Goal: Task Accomplishment & Management: Complete application form

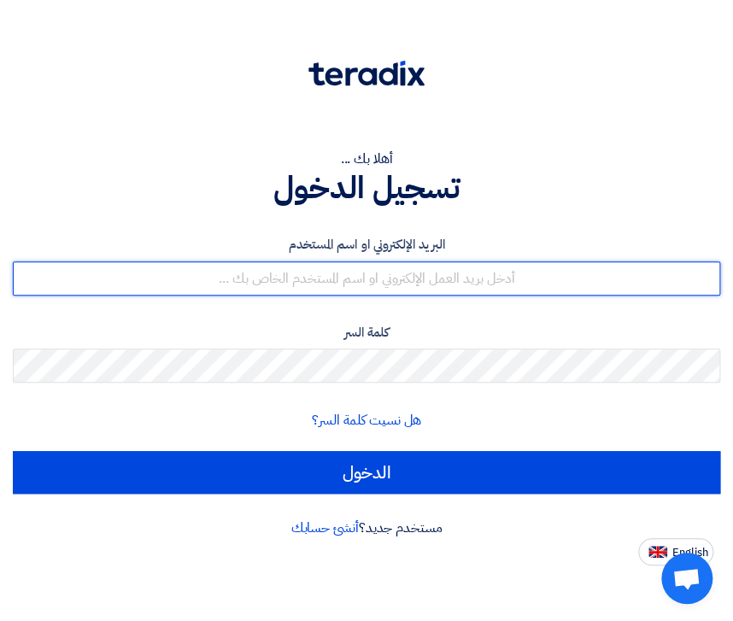
paste input "[PERSON_NAME][EMAIL_ADDRESS][DOMAIN_NAME]"
type input "[PERSON_NAME][EMAIL_ADDRESS][DOMAIN_NAME]"
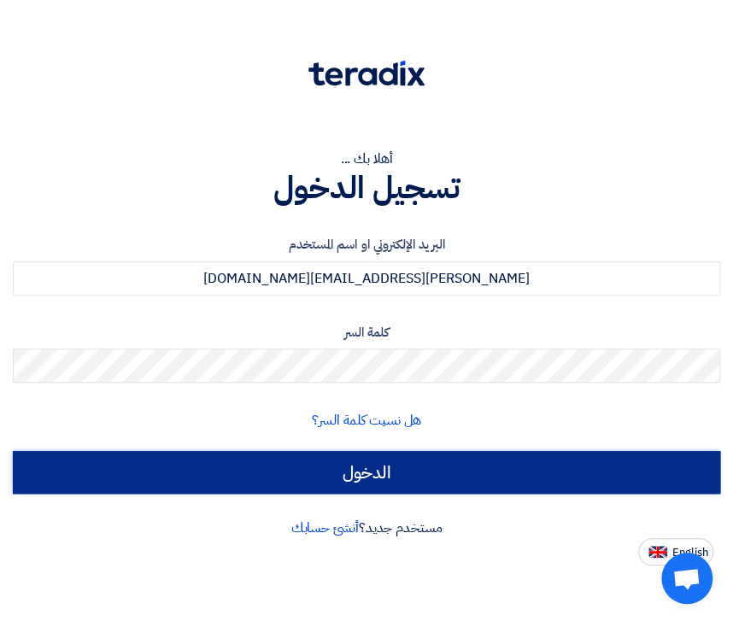
click at [383, 462] on input "الدخول" at bounding box center [366, 472] width 707 height 43
type input "Sign in"
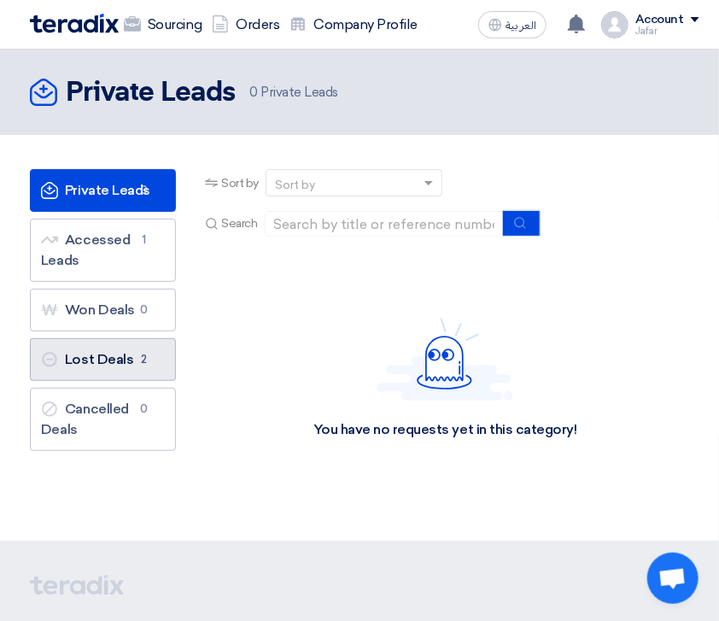
click at [106, 350] on link "Lost Deals Lost Deals 2" at bounding box center [103, 359] width 146 height 43
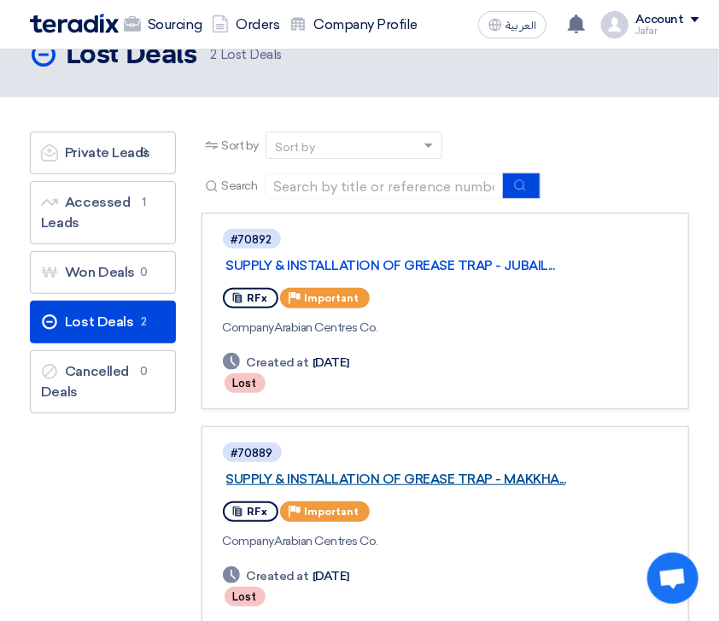
scroll to position [27, 0]
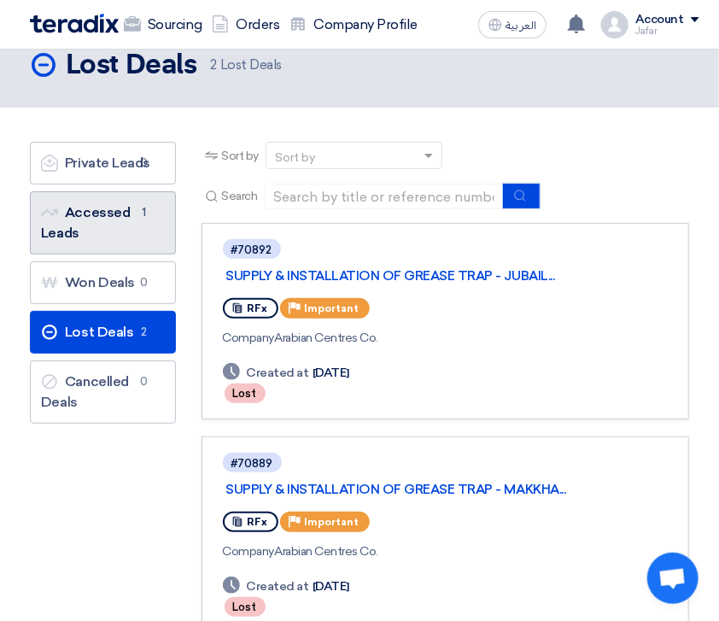
click at [129, 207] on link "Accessed Leads Accessed Leads 1" at bounding box center [103, 222] width 146 height 63
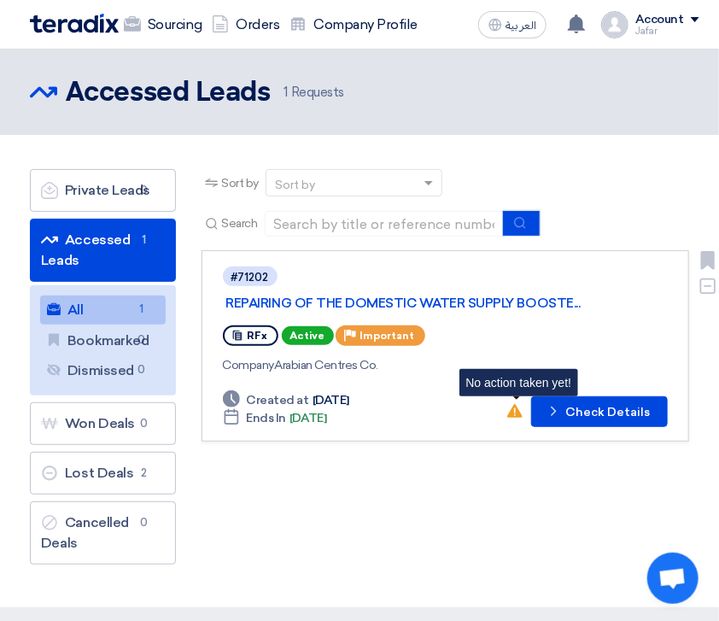
click at [517, 408] on use at bounding box center [514, 411] width 15 height 14
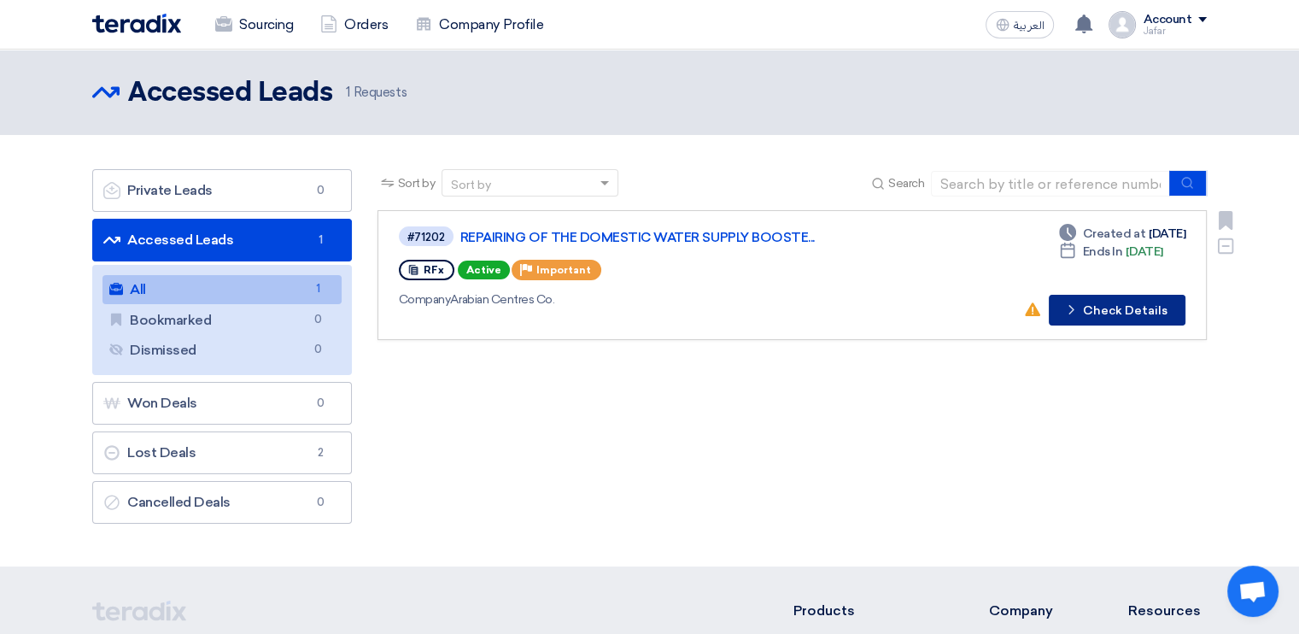
click at [1095, 309] on button "Check details Check Details" at bounding box center [1117, 310] width 137 height 31
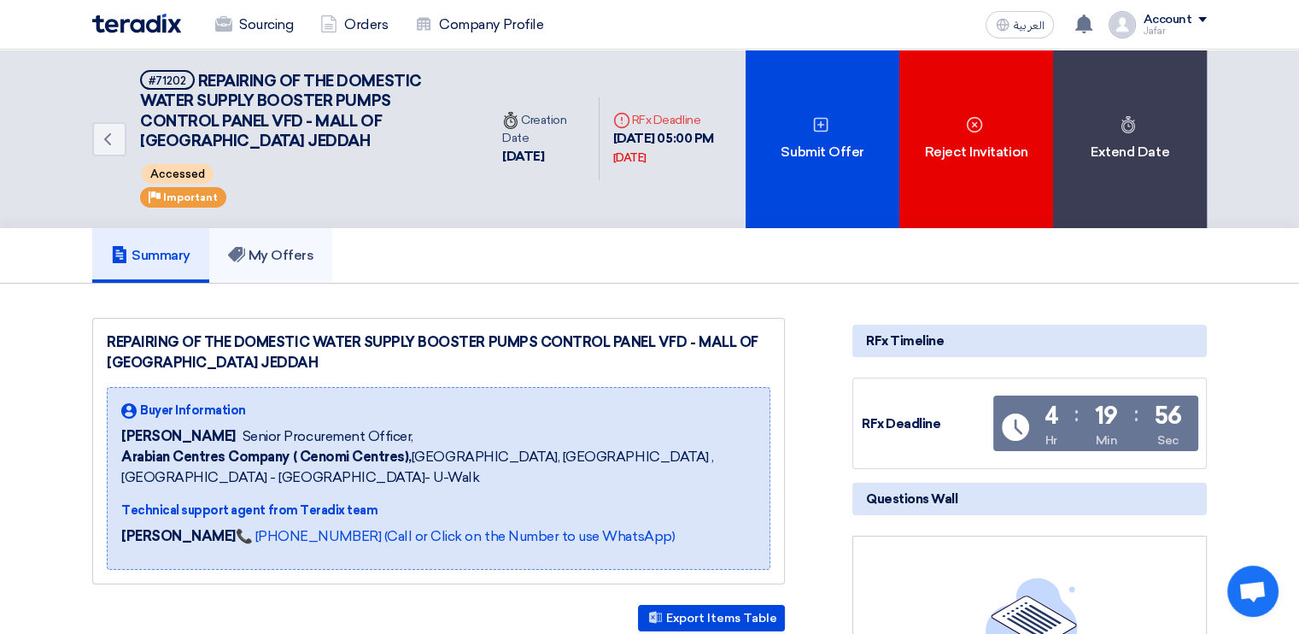
click at [267, 255] on h5 "My Offers" at bounding box center [271, 255] width 86 height 17
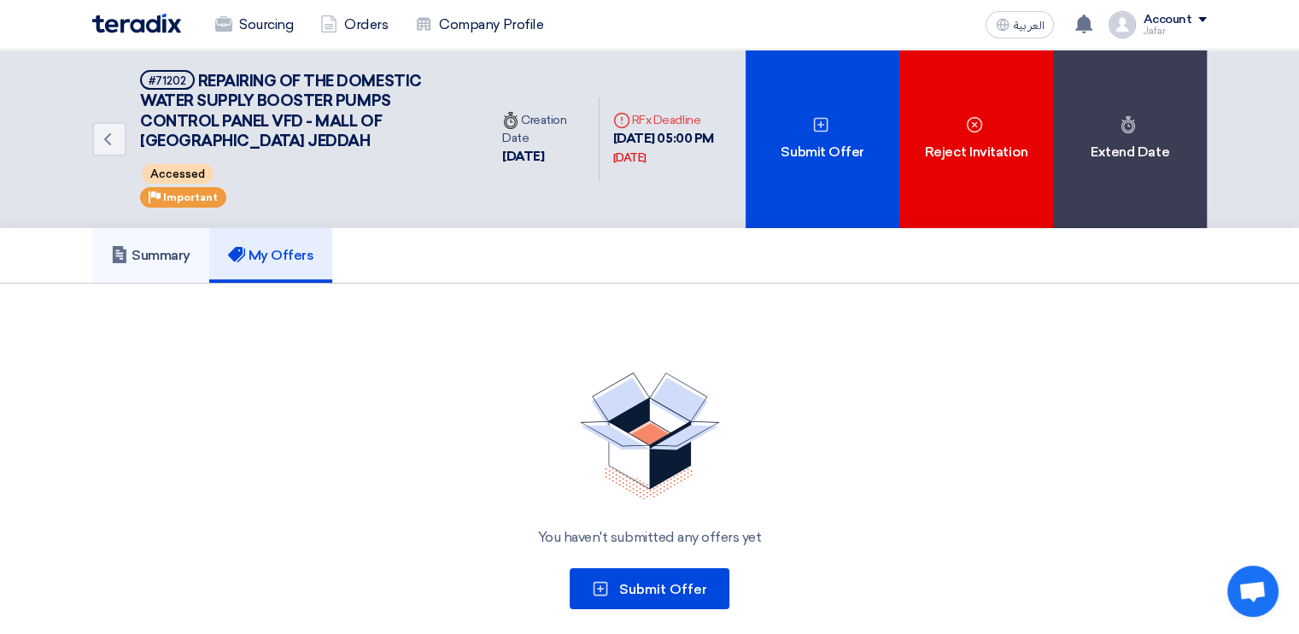
click at [175, 255] on h5 "Summary" at bounding box center [150, 255] width 79 height 17
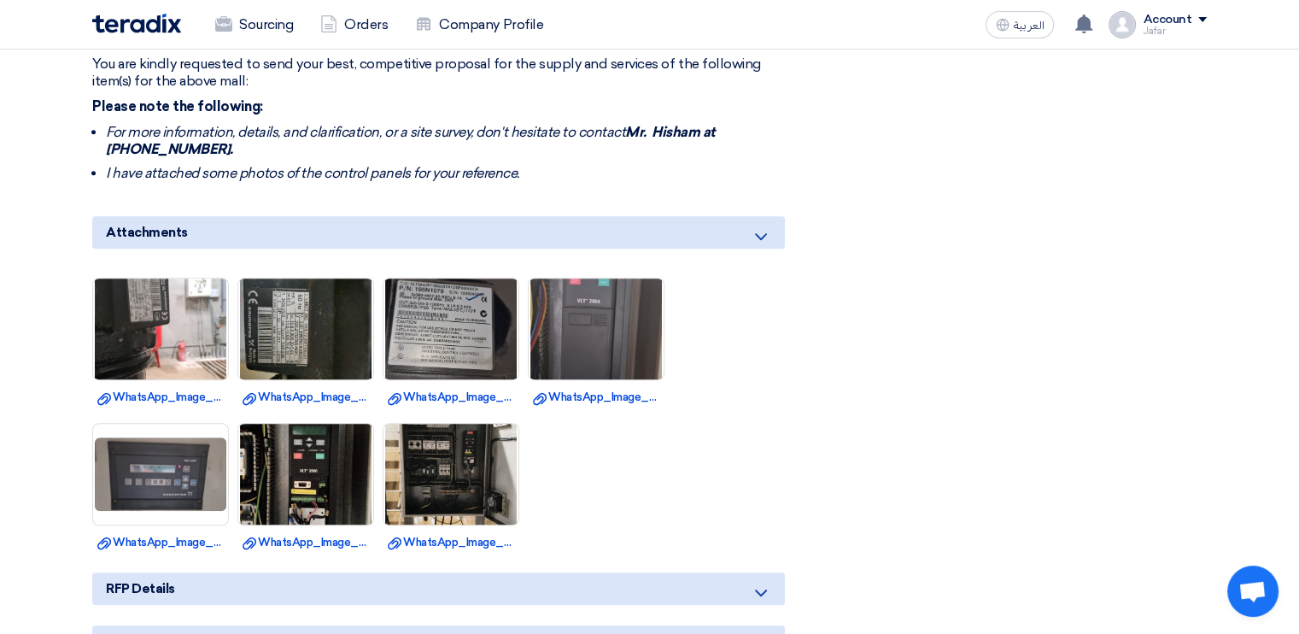
scroll to position [905, 0]
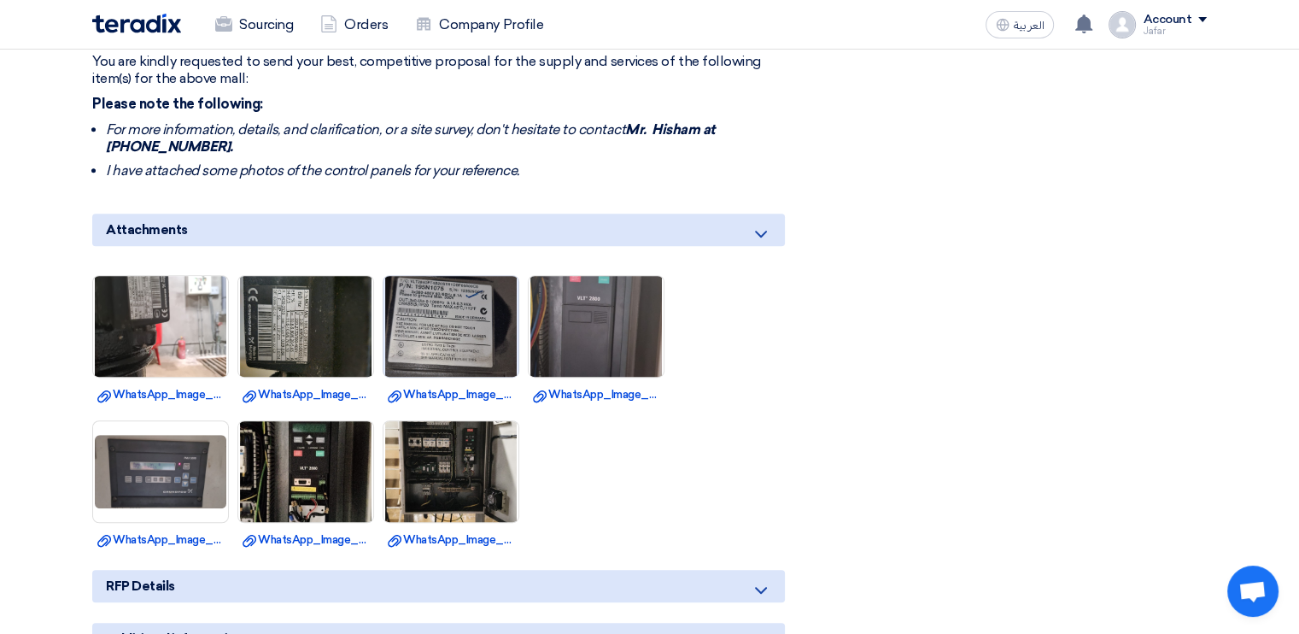
click at [429, 311] on img at bounding box center [451, 327] width 135 height 238
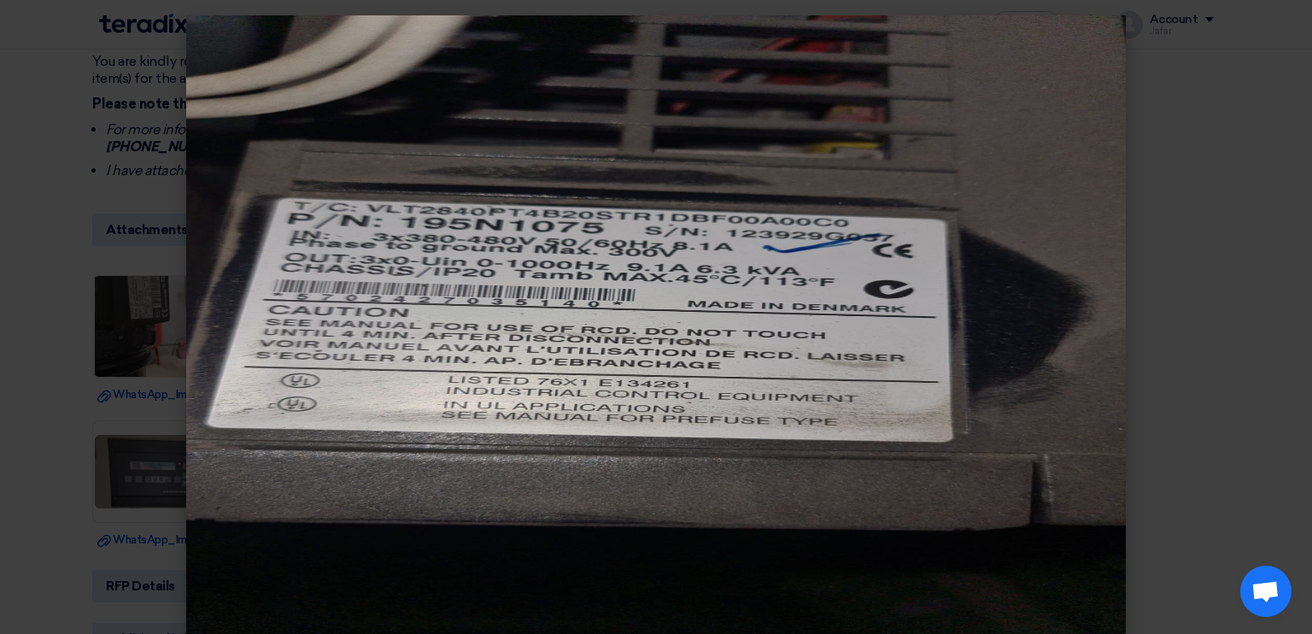
click at [149, 284] on modal-container at bounding box center [656, 317] width 1312 height 634
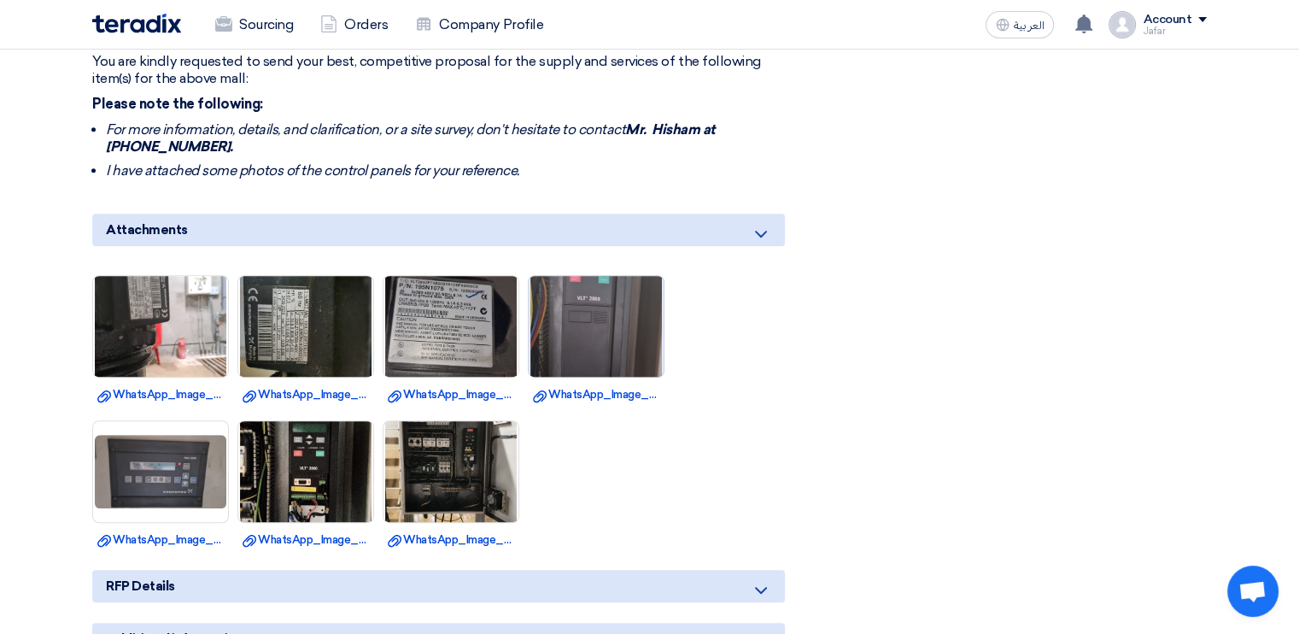
click at [578, 320] on img at bounding box center [596, 327] width 135 height 238
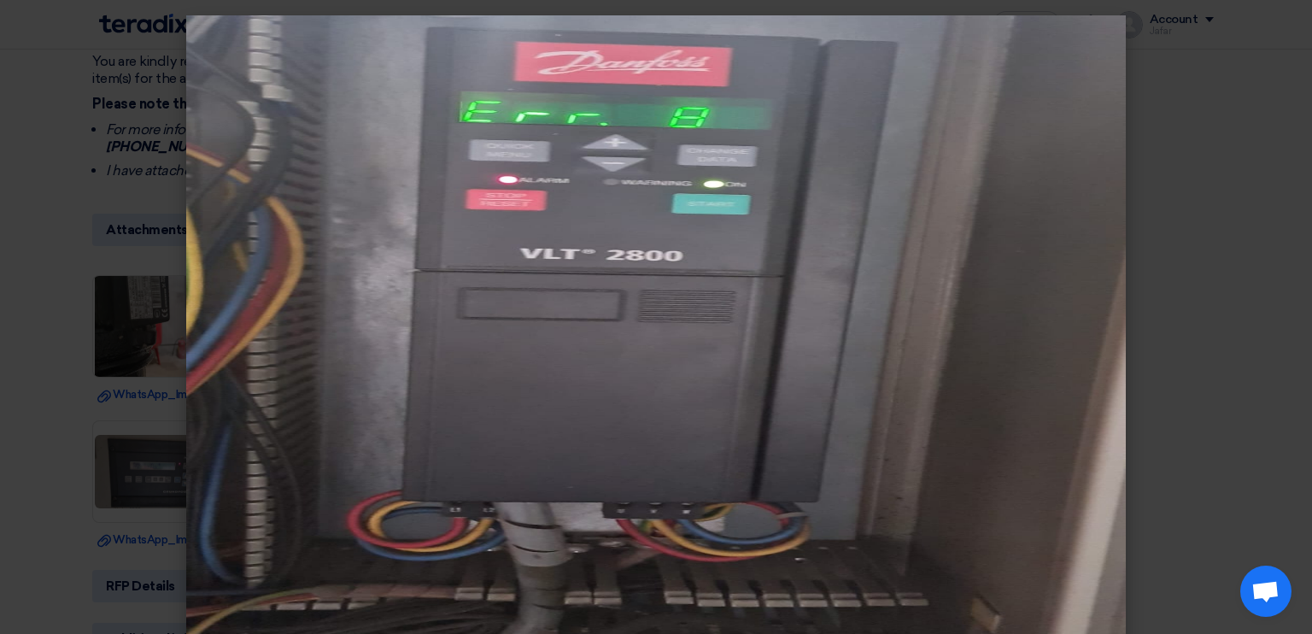
click at [99, 279] on modal-container at bounding box center [656, 317] width 1312 height 634
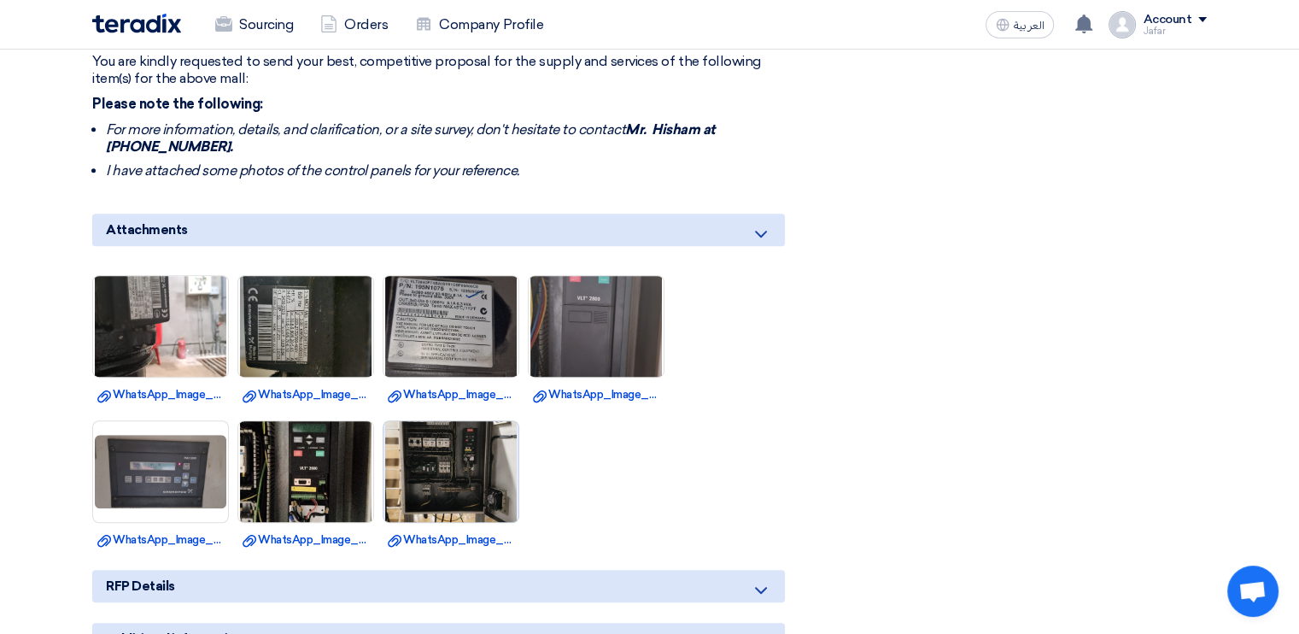
click at [490, 458] on img at bounding box center [451, 472] width 135 height 238
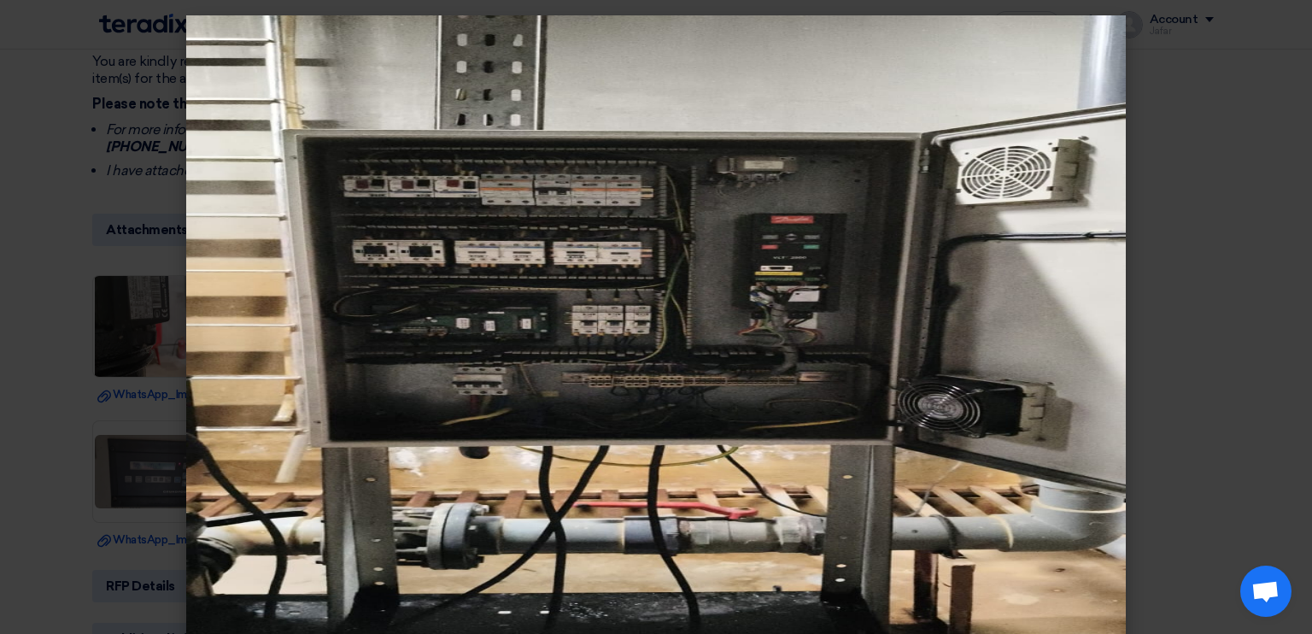
click at [62, 285] on modal-container at bounding box center [656, 317] width 1312 height 634
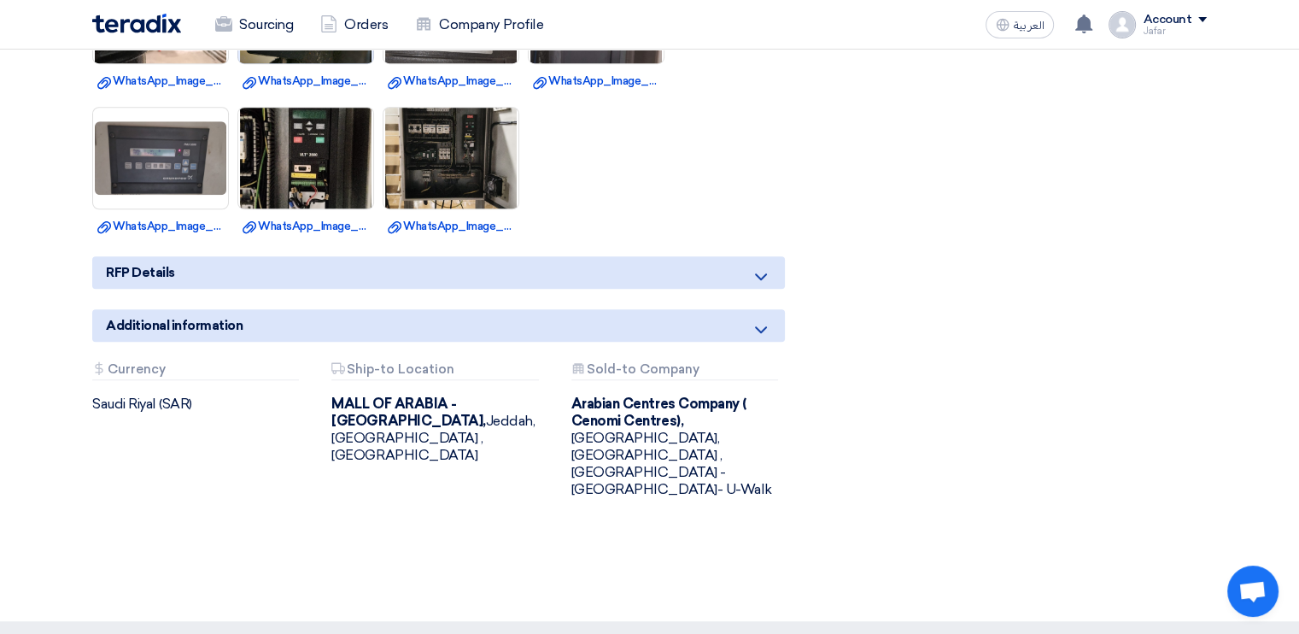
scroll to position [1217, 0]
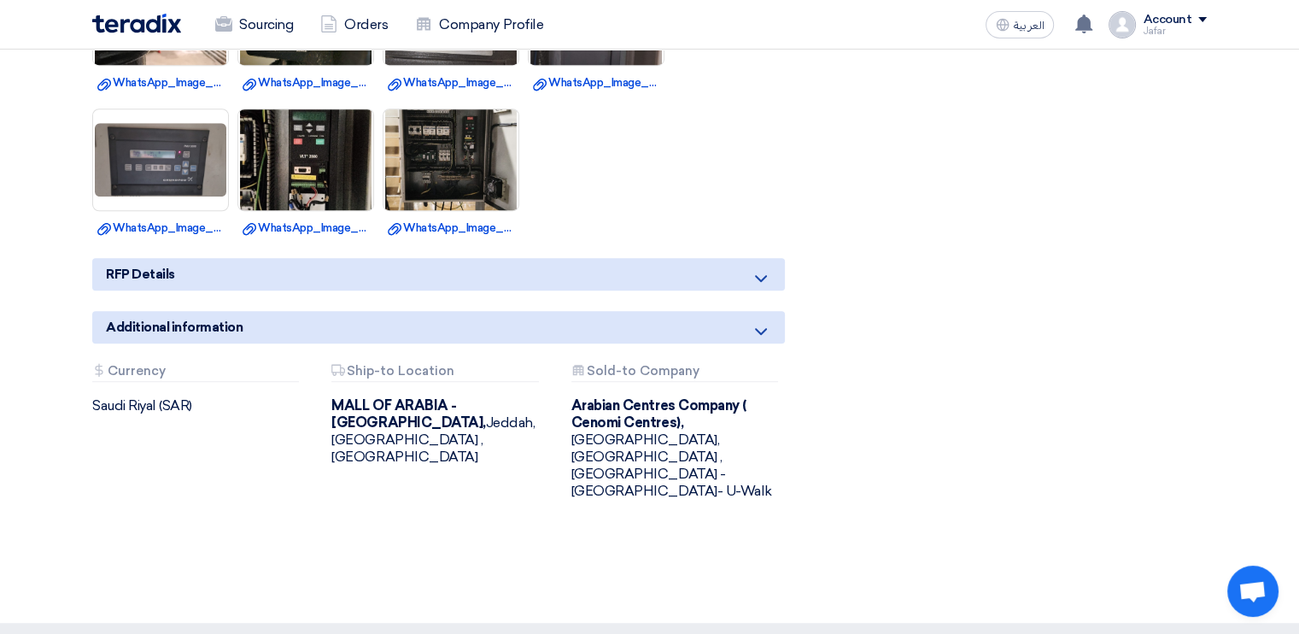
click at [765, 275] on use at bounding box center [761, 278] width 12 height 7
click at [704, 274] on div "RFP Details" at bounding box center [438, 274] width 693 height 32
click at [660, 331] on div "Additional information" at bounding box center [438, 327] width 693 height 32
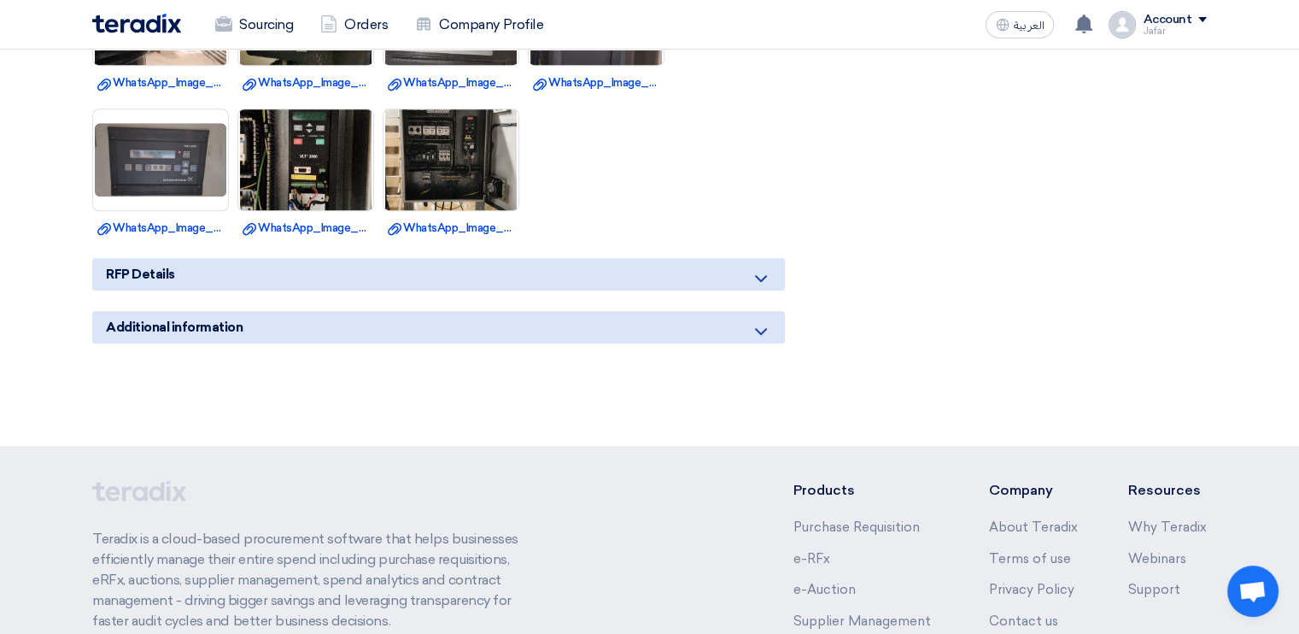
click at [660, 331] on div "Additional information" at bounding box center [438, 327] width 693 height 32
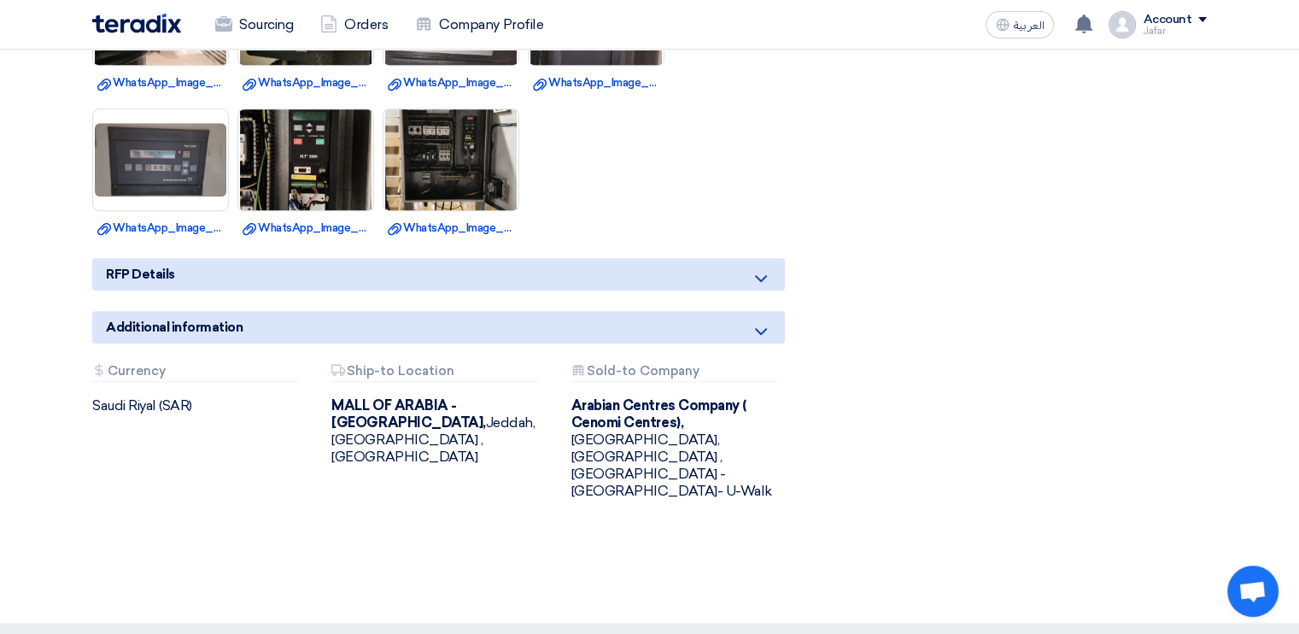
click at [651, 273] on div "RFP Details" at bounding box center [438, 274] width 693 height 32
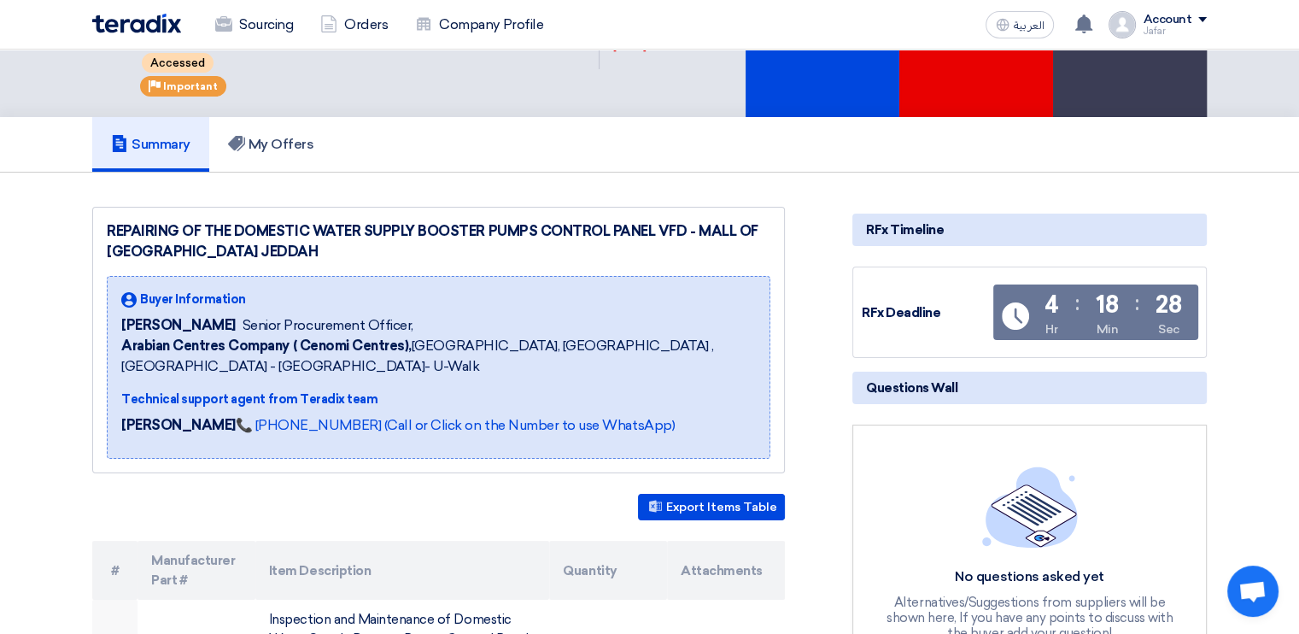
scroll to position [0, 0]
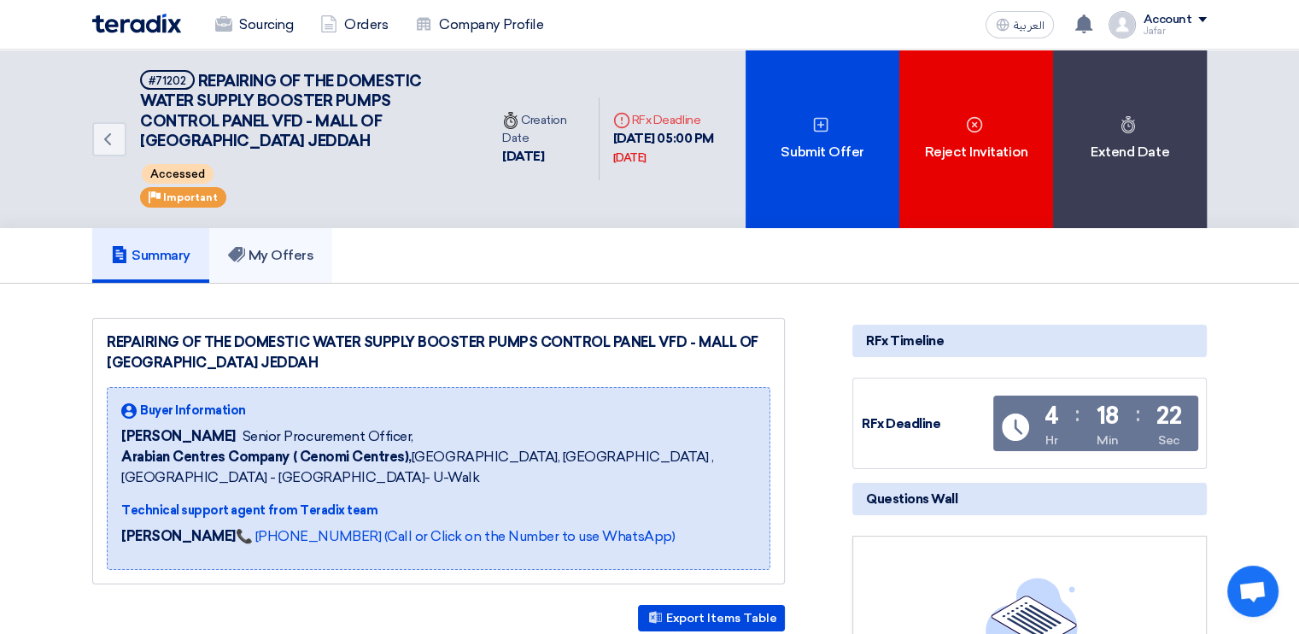
click at [290, 259] on h5 "My Offers" at bounding box center [271, 255] width 86 height 17
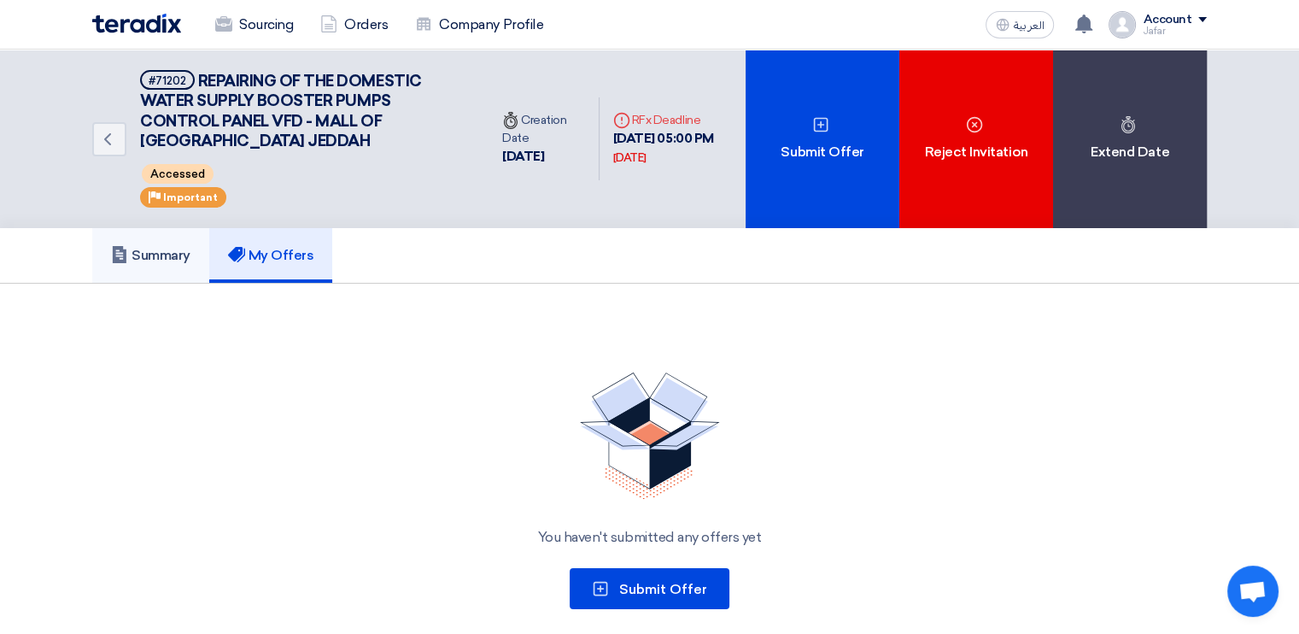
click at [167, 254] on h5 "Summary" at bounding box center [150, 255] width 79 height 17
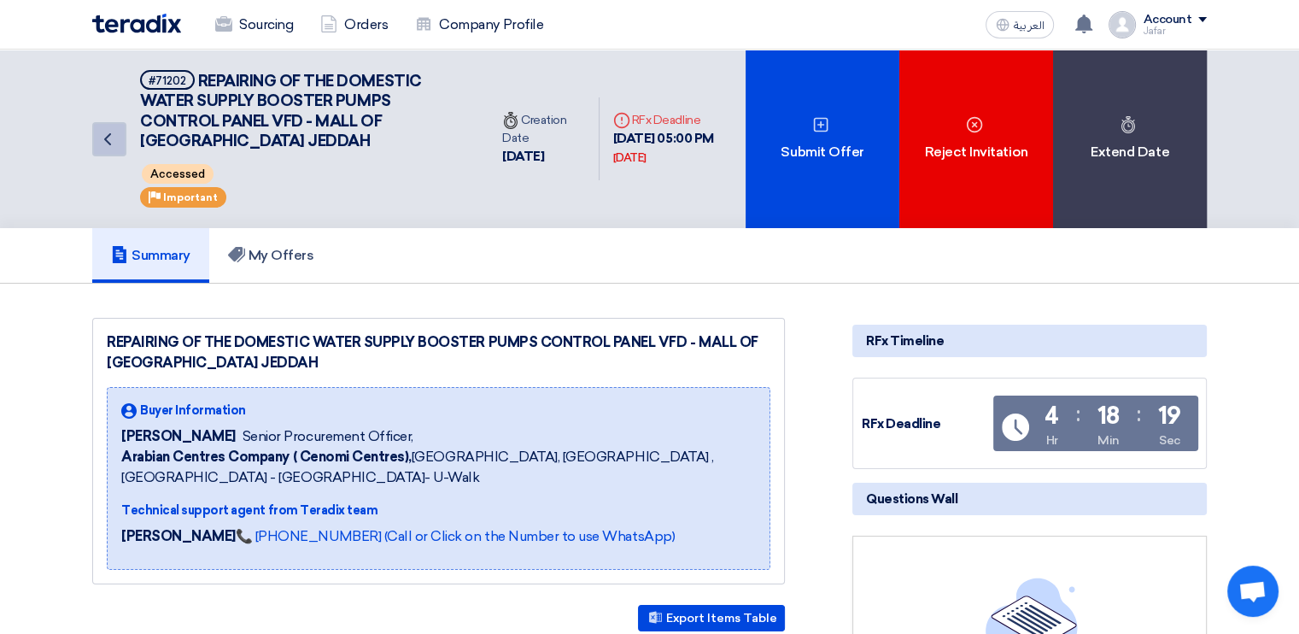
click at [112, 134] on icon "Back" at bounding box center [107, 139] width 21 height 21
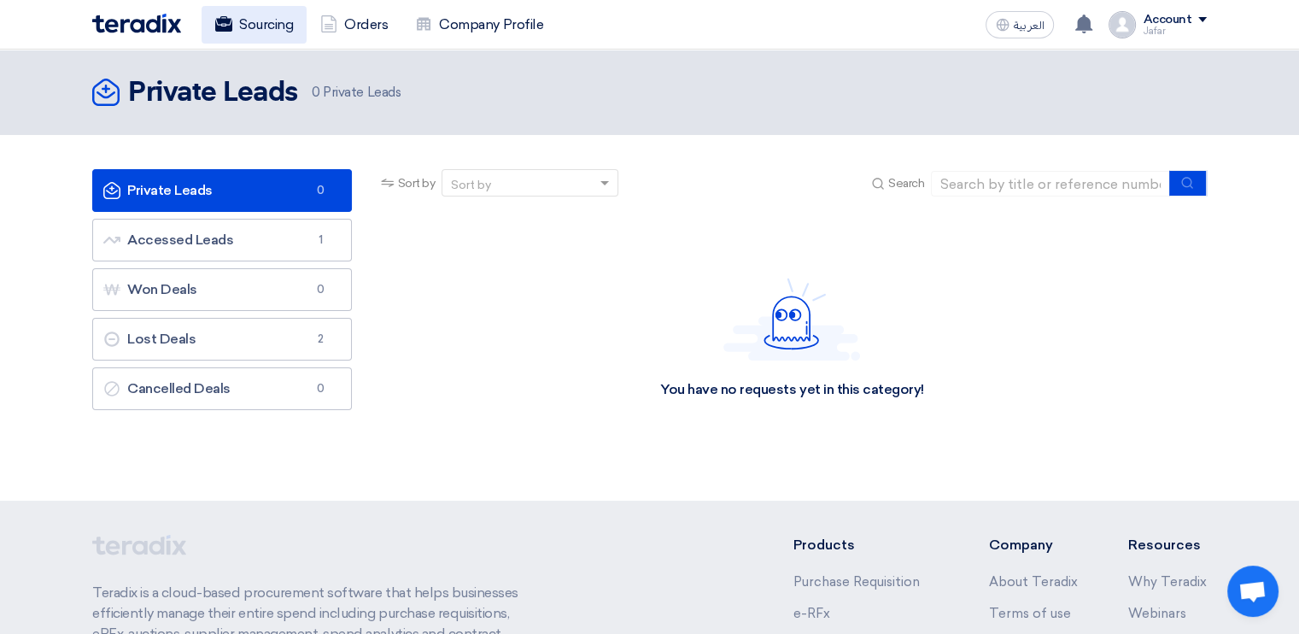
click at [273, 27] on link "Sourcing" at bounding box center [254, 25] width 105 height 38
click at [268, 27] on link "Sourcing" at bounding box center [254, 25] width 105 height 38
click at [371, 22] on link "Orders" at bounding box center [354, 25] width 95 height 38
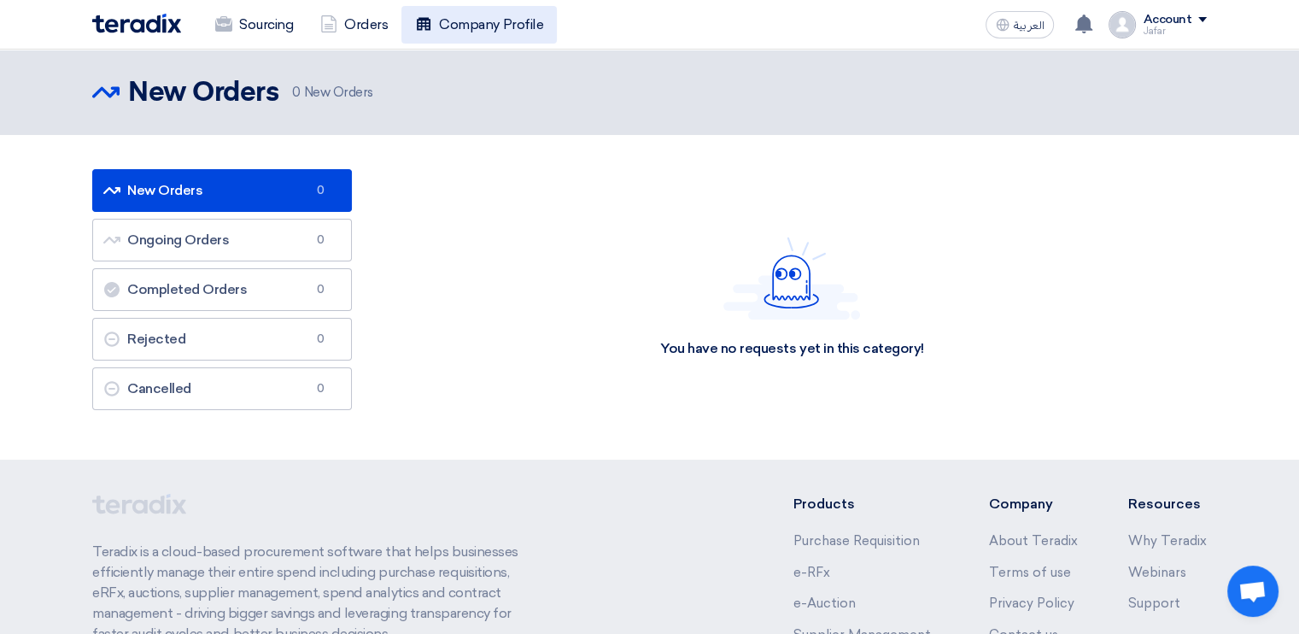
click at [439, 24] on link "Company Profile" at bounding box center [479, 25] width 155 height 38
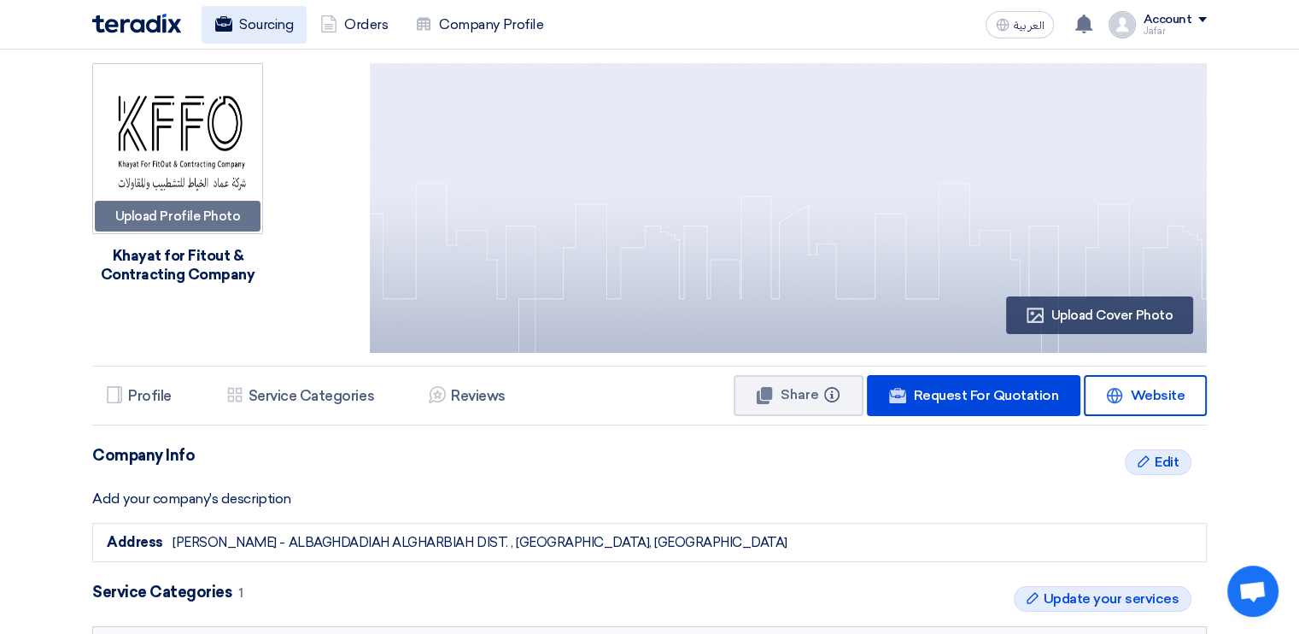
click at [246, 18] on link "Sourcing" at bounding box center [254, 25] width 105 height 38
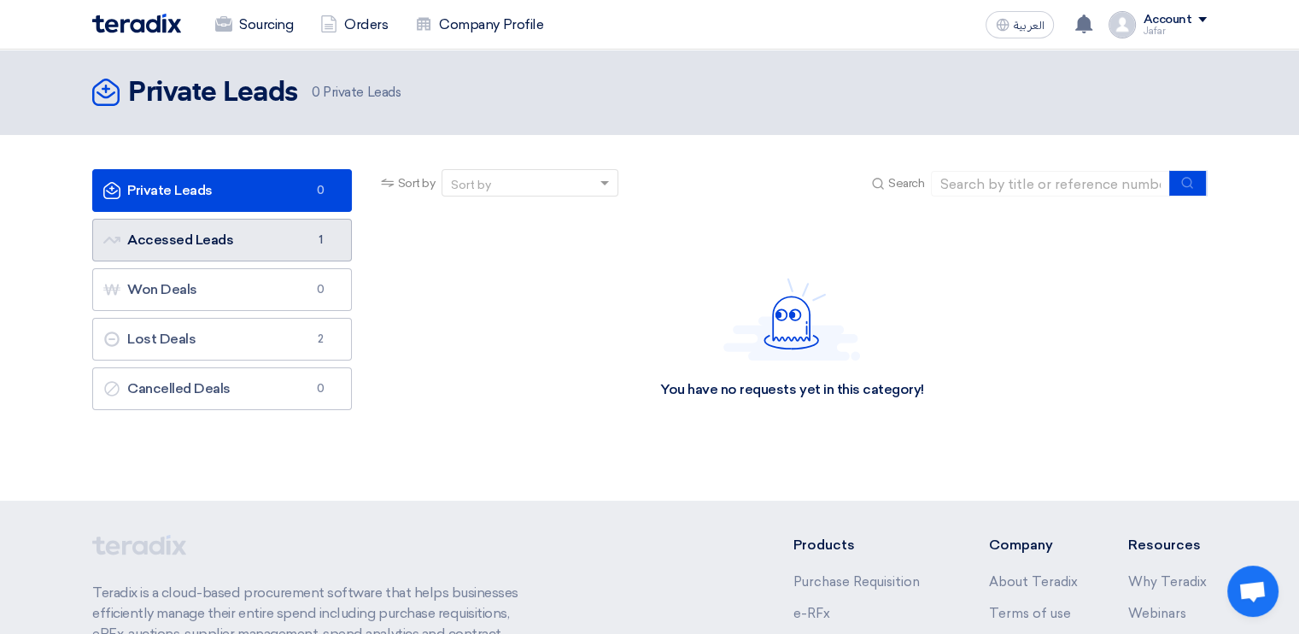
click at [247, 226] on link "Accessed Leads Accessed Leads 1" at bounding box center [222, 240] width 260 height 43
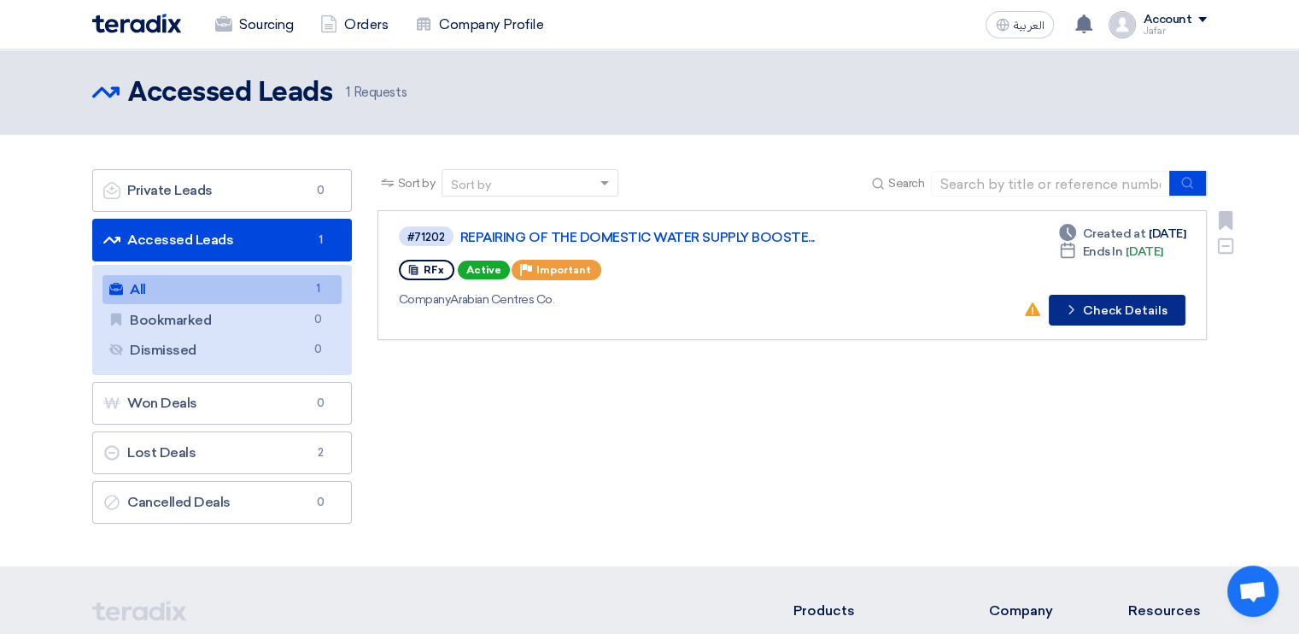
click at [1141, 311] on button "Check details Check Details" at bounding box center [1117, 310] width 137 height 31
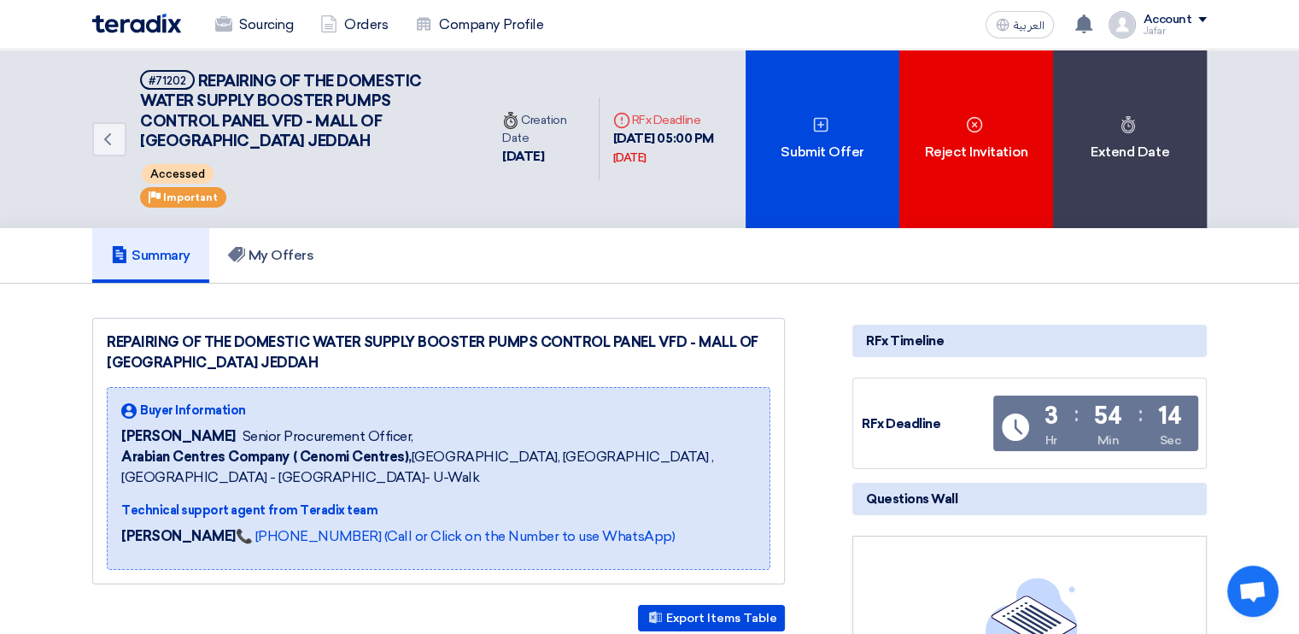
click at [595, 232] on div "Summary My Offers" at bounding box center [649, 255] width 1115 height 55
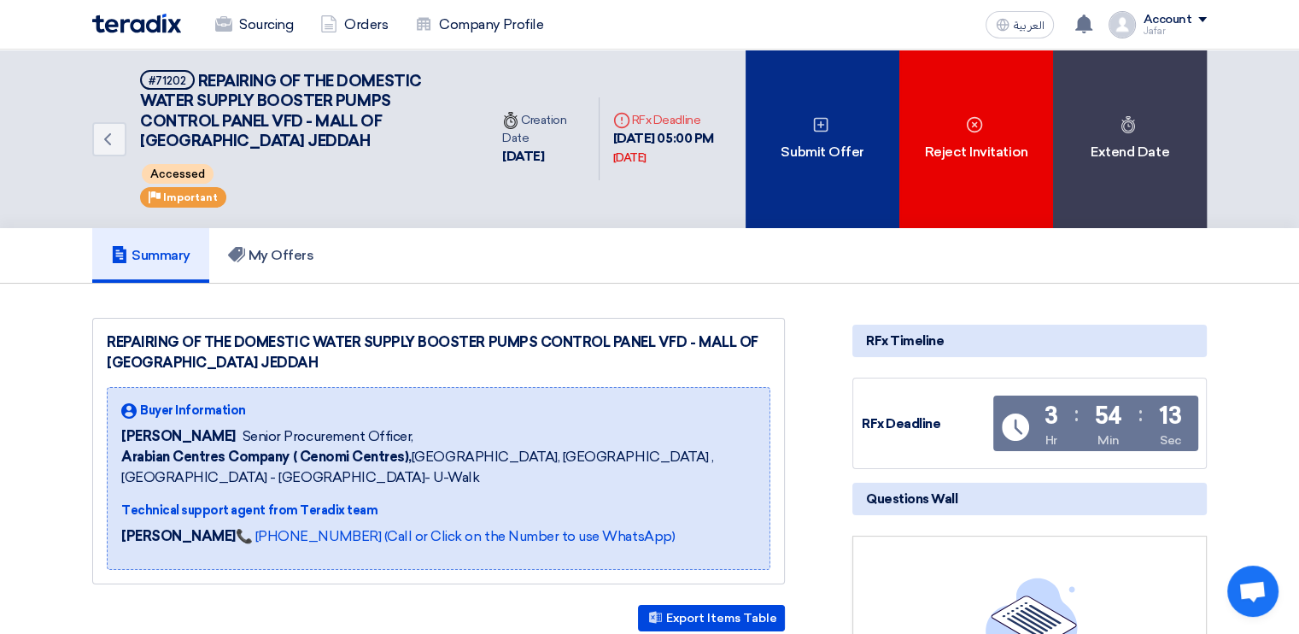
click at [786, 151] on div "Submit Offer" at bounding box center [823, 139] width 154 height 179
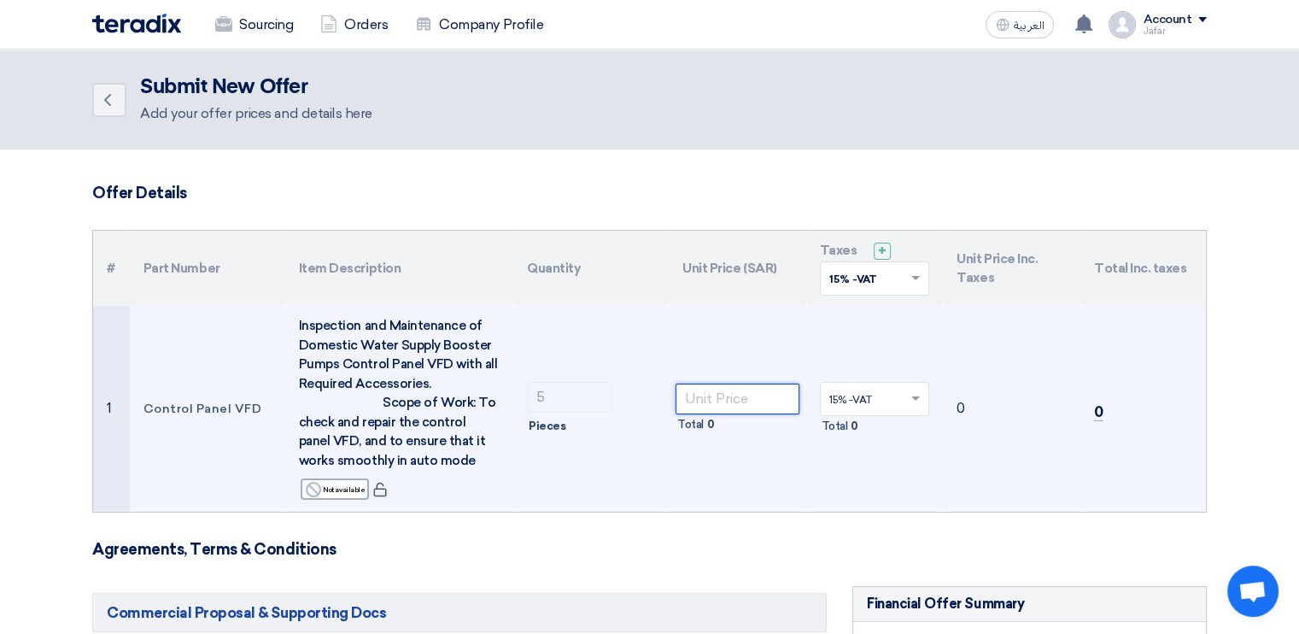
click at [696, 393] on input "number" at bounding box center [738, 399] width 124 height 31
click at [564, 328] on td "5 Pieces" at bounding box center [590, 409] width 155 height 206
click at [691, 404] on input "number" at bounding box center [738, 399] width 124 height 31
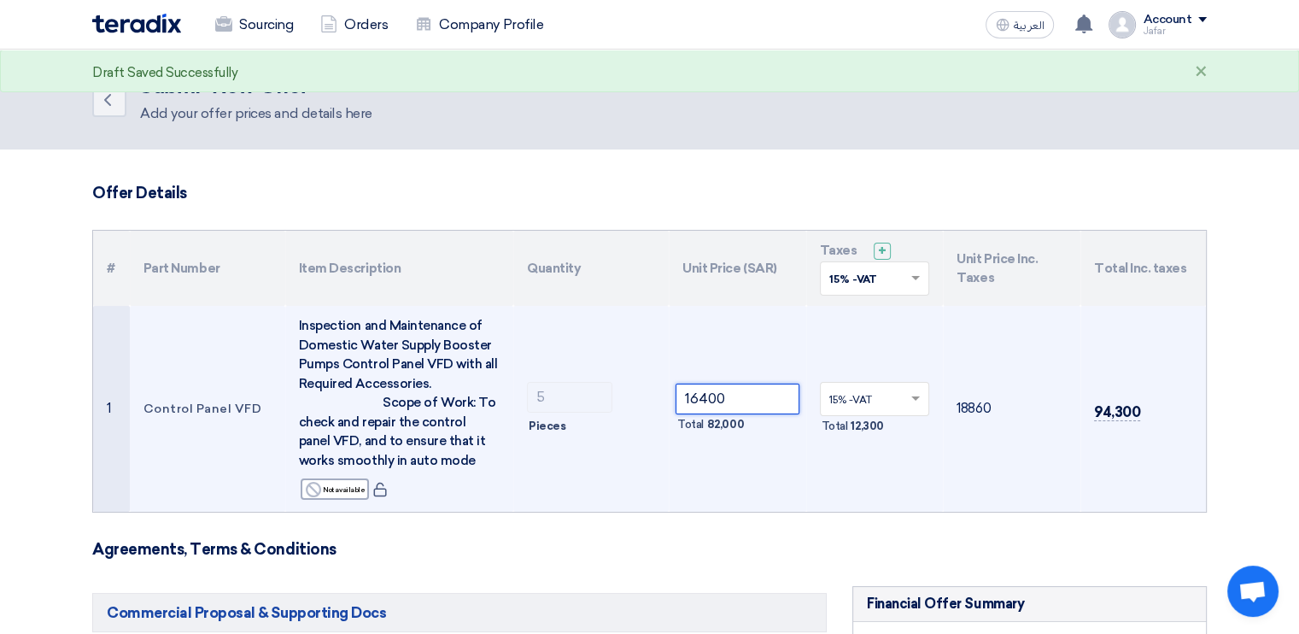
scroll to position [24, 0]
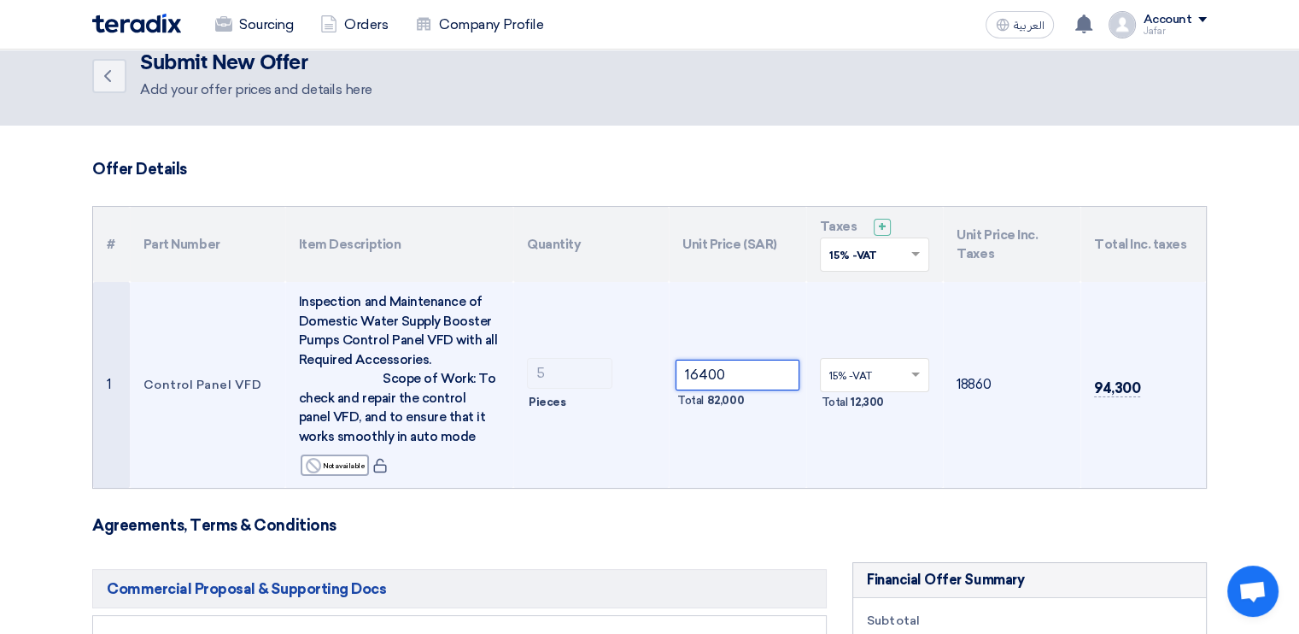
type input "16400"
click at [917, 369] on span at bounding box center [917, 374] width 21 height 15
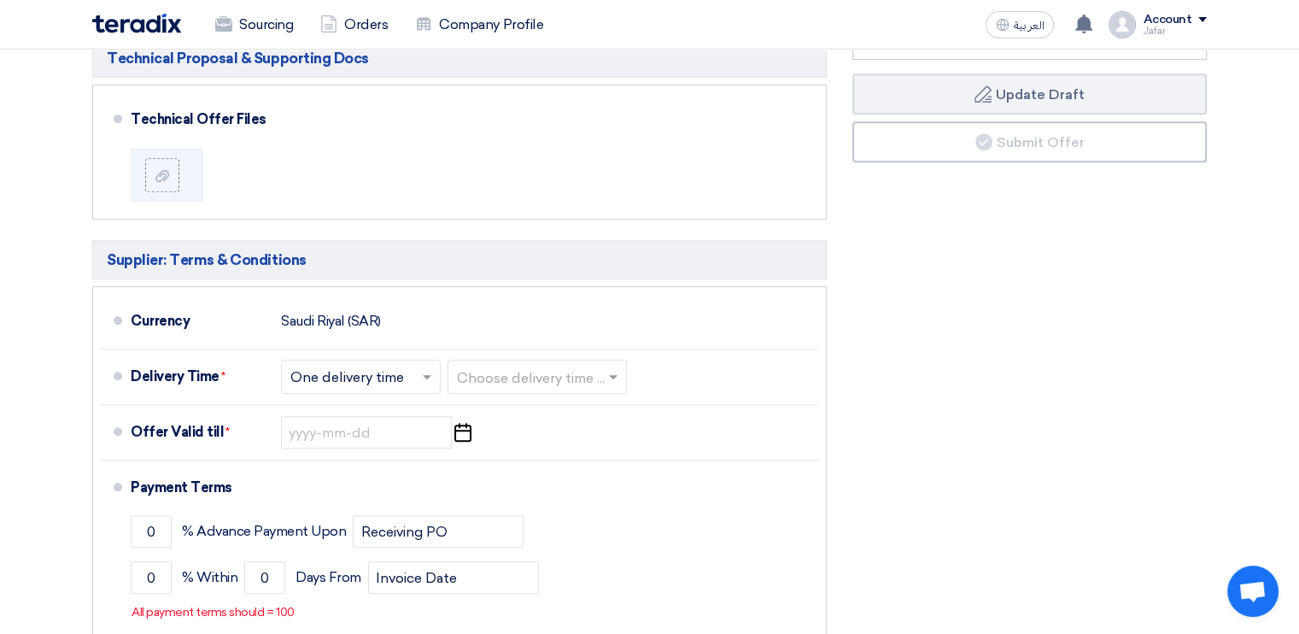
scroll to position [768, 0]
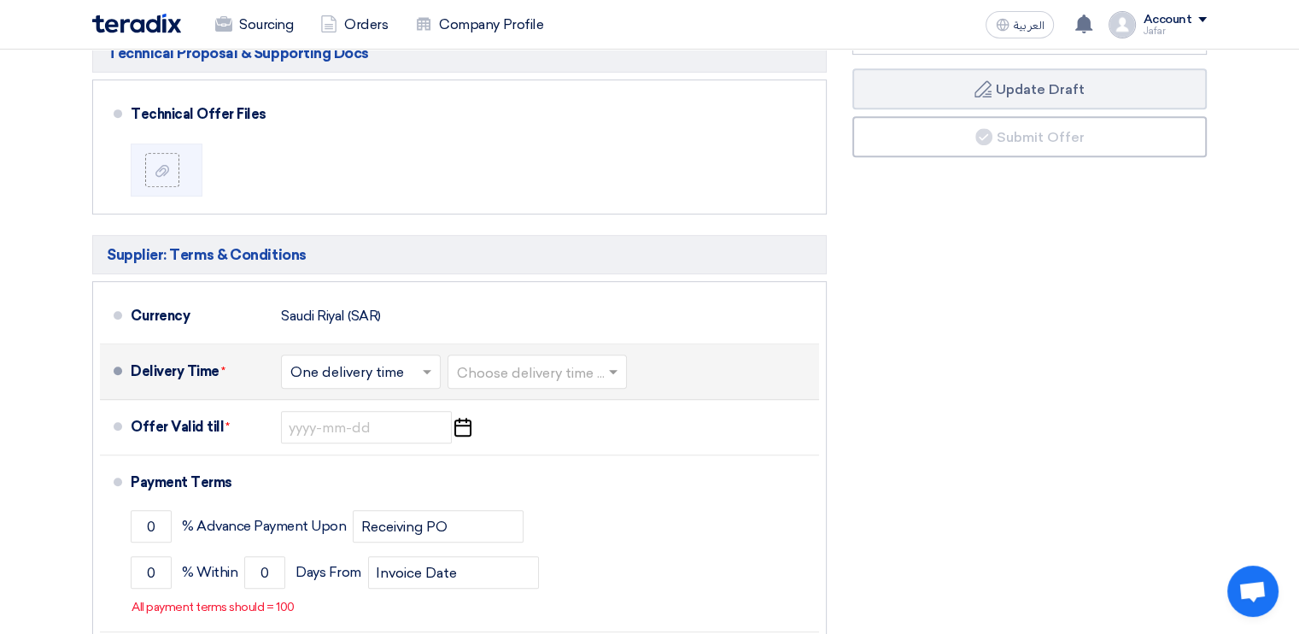
click at [421, 363] on span at bounding box center [429, 371] width 21 height 17
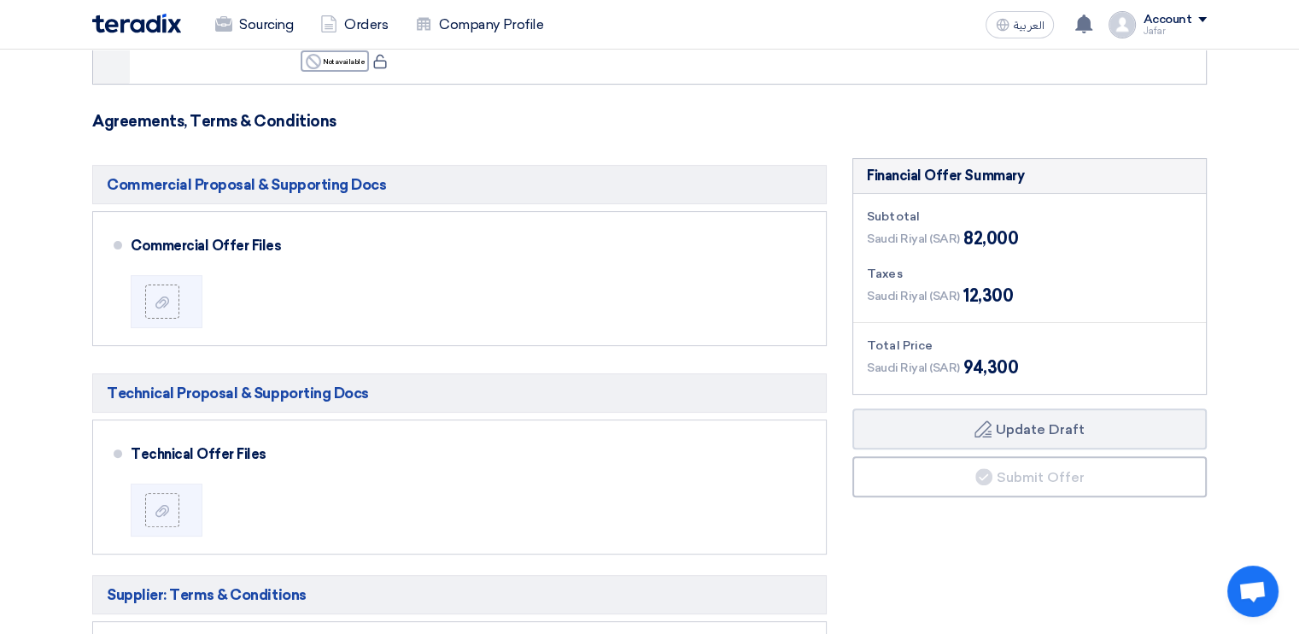
scroll to position [418, 0]
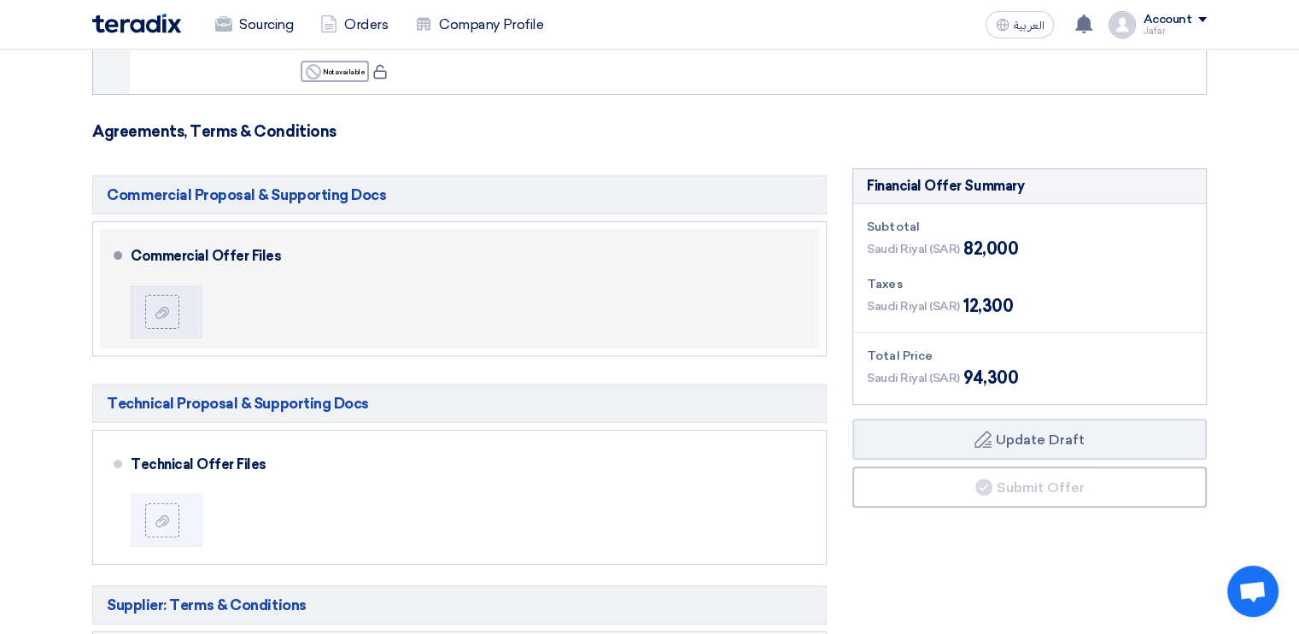
click at [309, 303] on div "Commercial Offer Files" at bounding box center [472, 289] width 682 height 106
click at [159, 309] on use at bounding box center [162, 313] width 14 height 12
click at [0, 0] on input "file" at bounding box center [0, 0] width 0 height 0
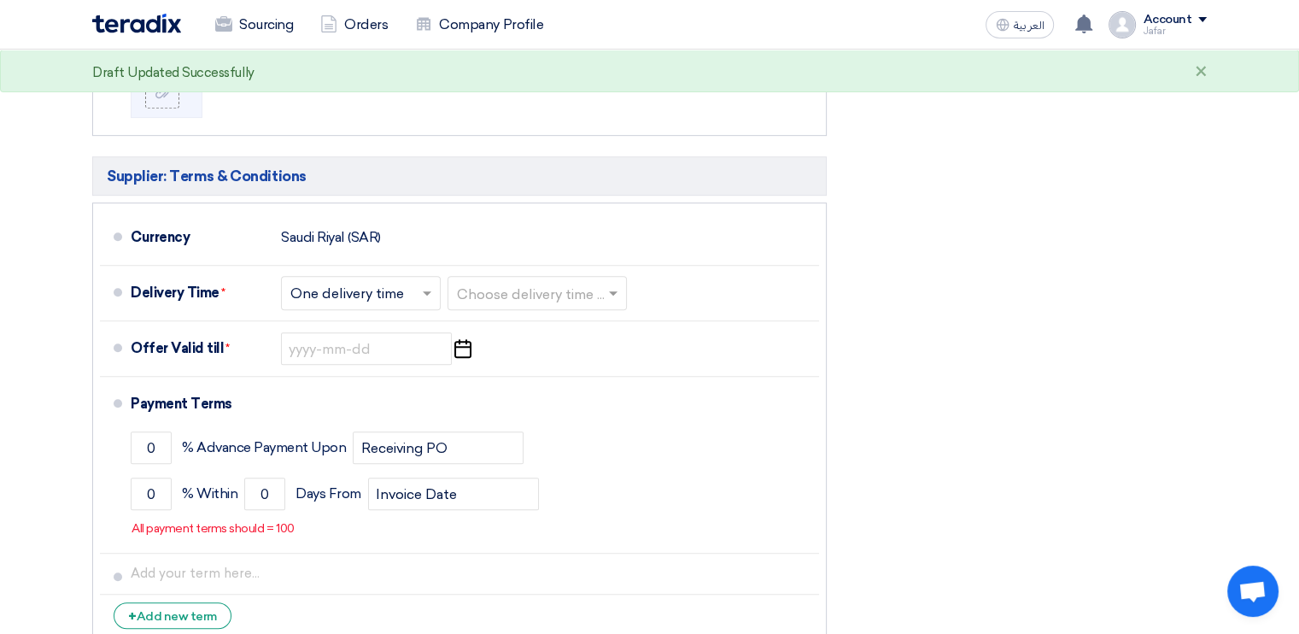
scroll to position [846, 0]
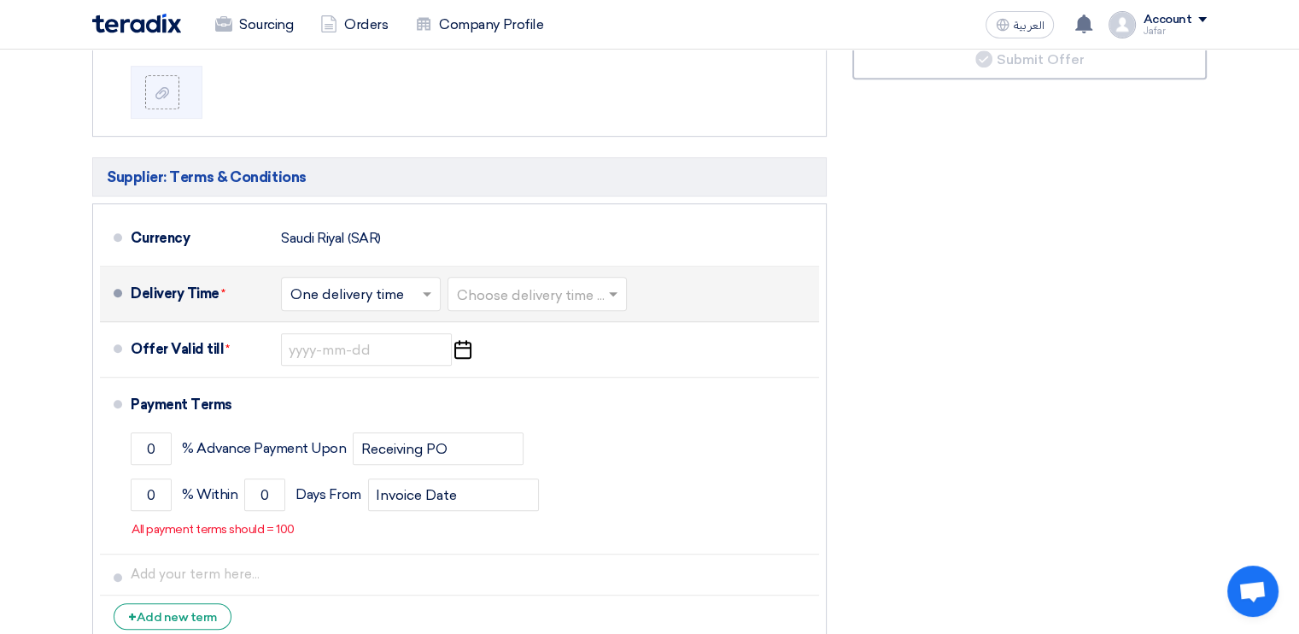
click at [614, 296] on span at bounding box center [615, 293] width 21 height 17
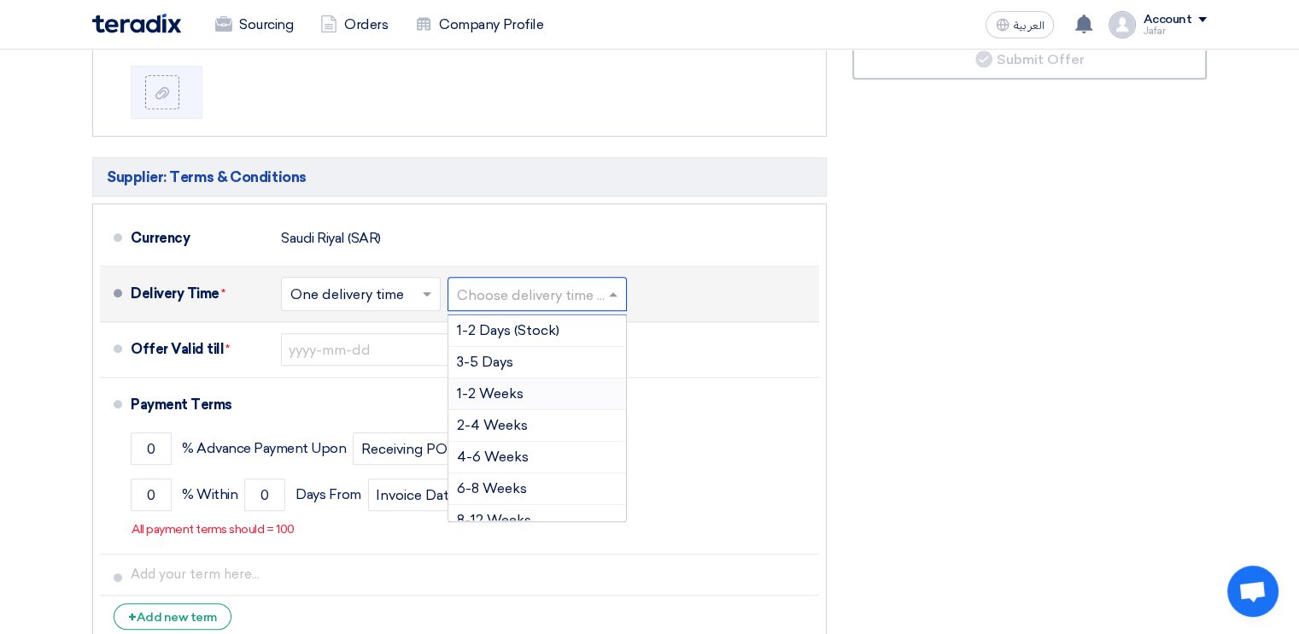
click at [511, 390] on span "1-2 Weeks" at bounding box center [490, 393] width 67 height 16
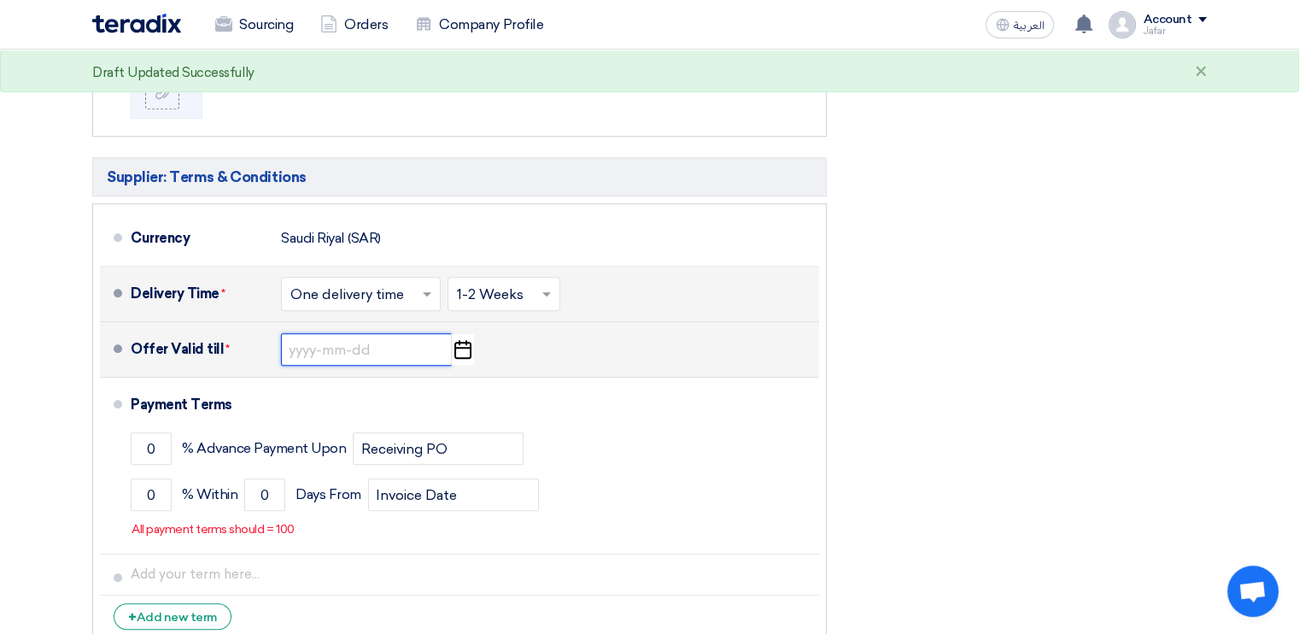
click at [399, 357] on input at bounding box center [366, 349] width 171 height 32
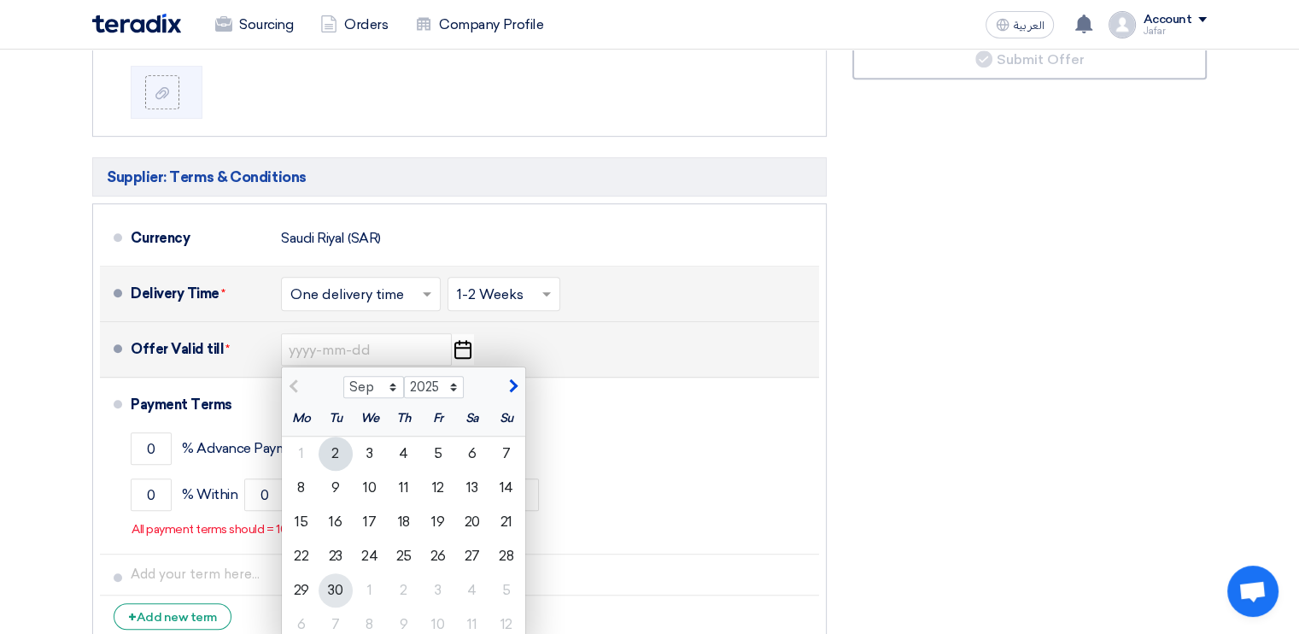
click at [334, 582] on div "30" at bounding box center [336, 590] width 34 height 34
type input "[DATE]"
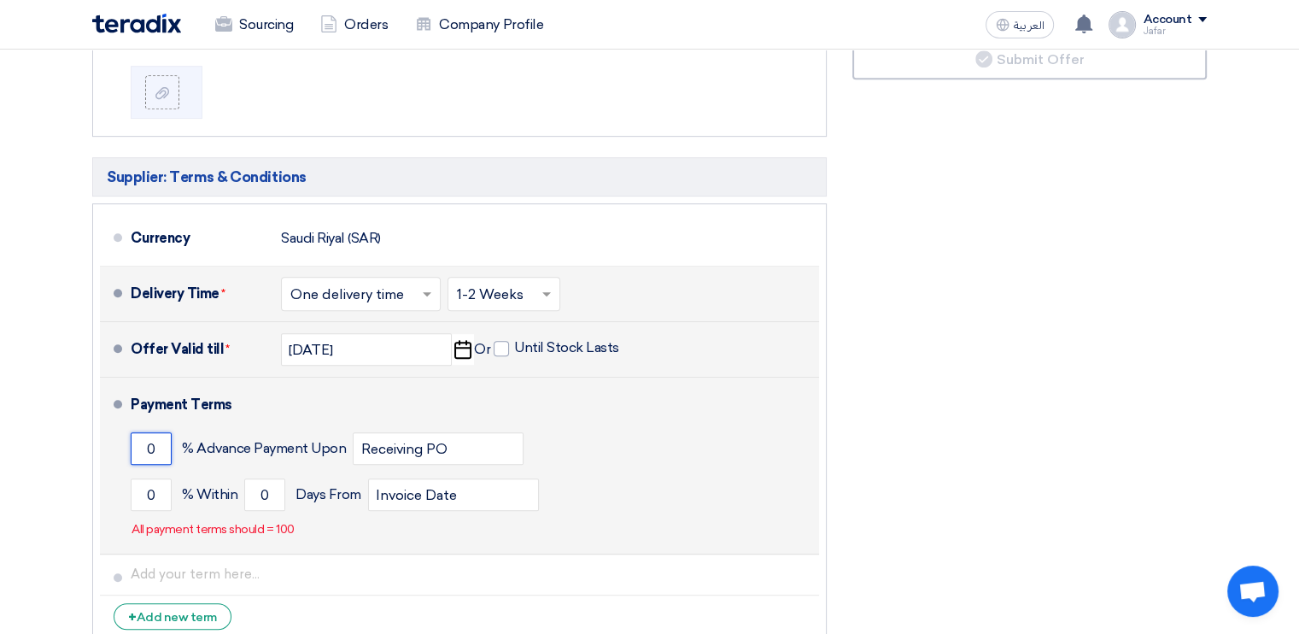
click at [159, 444] on input "0" at bounding box center [151, 448] width 41 height 32
type input "0"
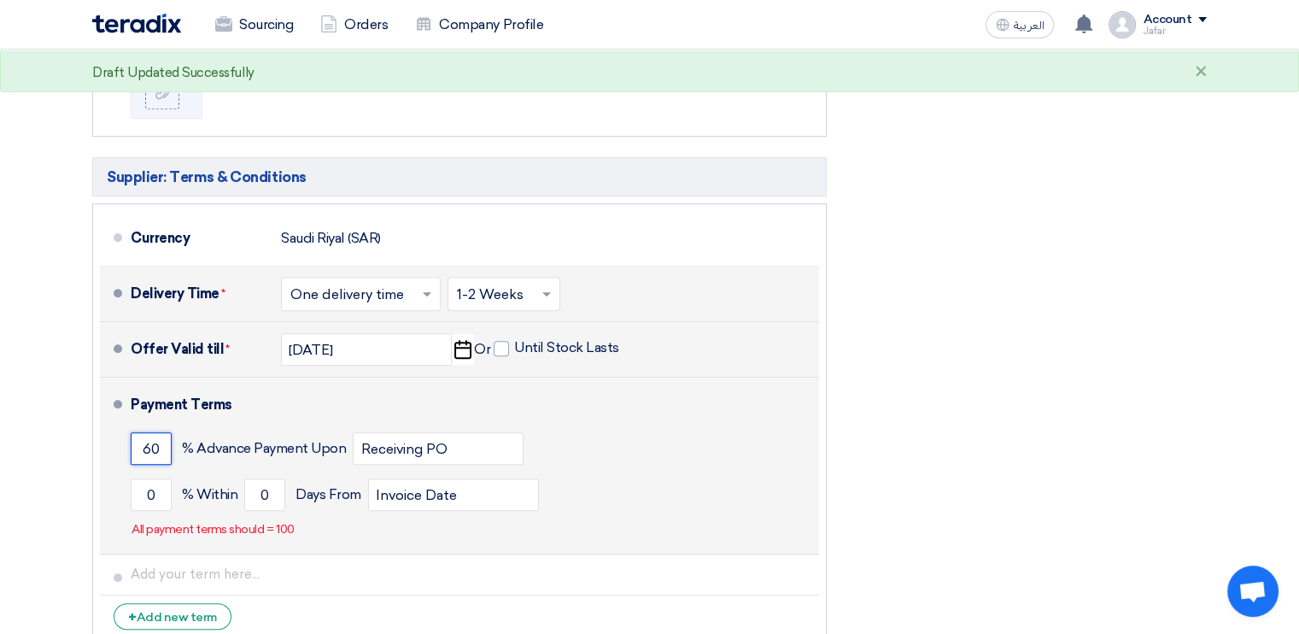
type input "6"
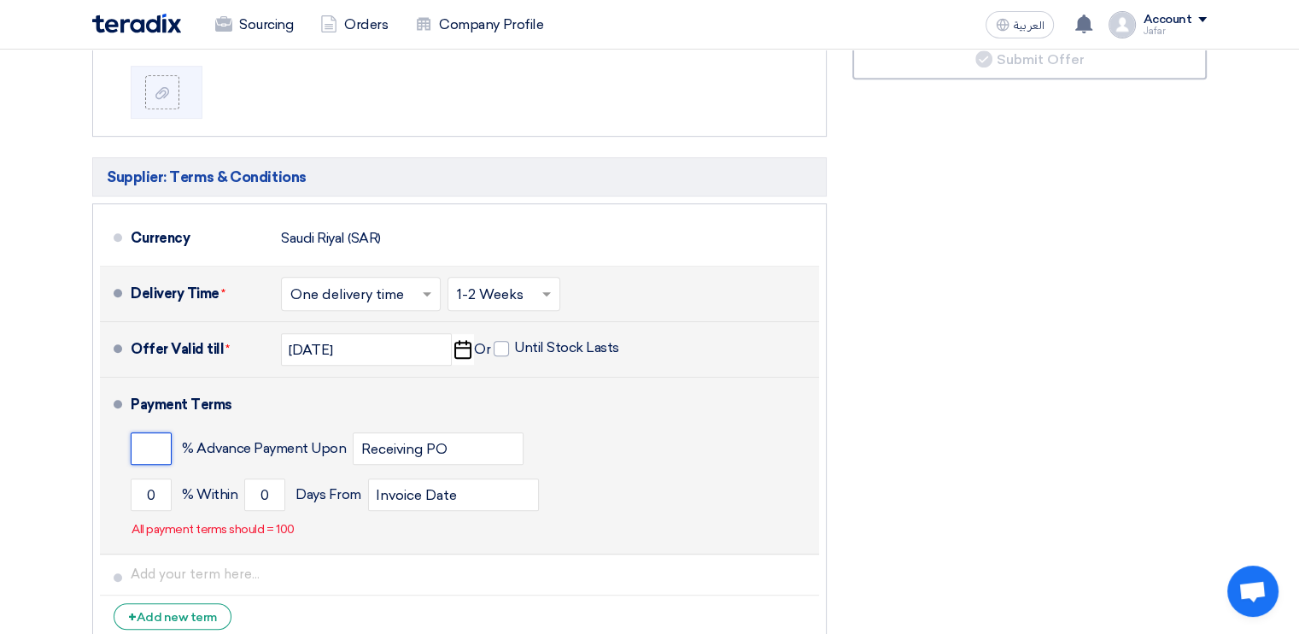
click at [143, 443] on input "number" at bounding box center [151, 448] width 41 height 32
type input "60"
click at [853, 0] on button "Draft Update Draft" at bounding box center [1030, 11] width 355 height 41
click at [154, 493] on input "0" at bounding box center [151, 494] width 41 height 32
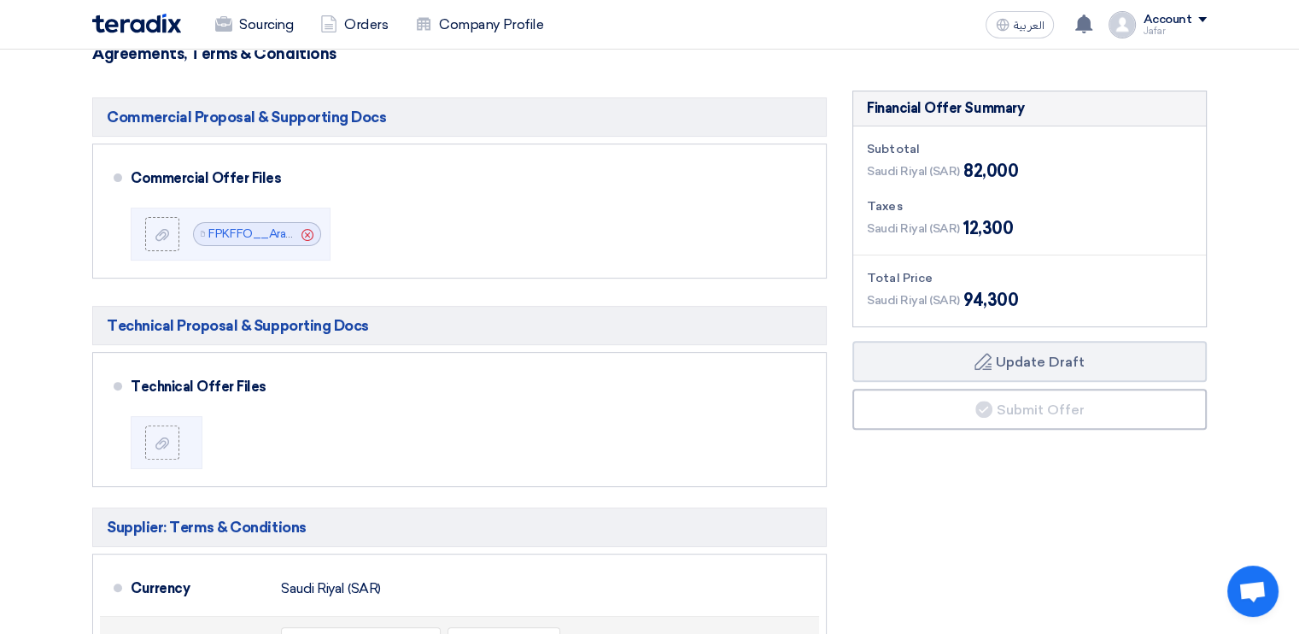
scroll to position [495, 0]
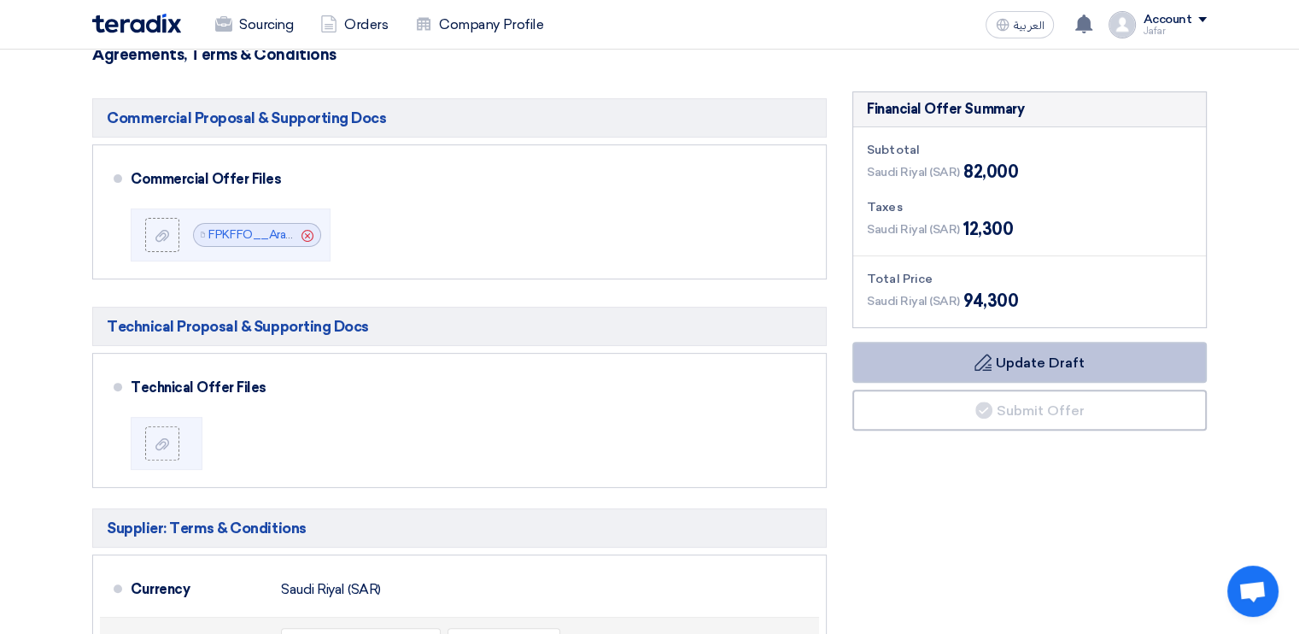
click at [975, 368] on icon "Draft" at bounding box center [983, 362] width 17 height 17
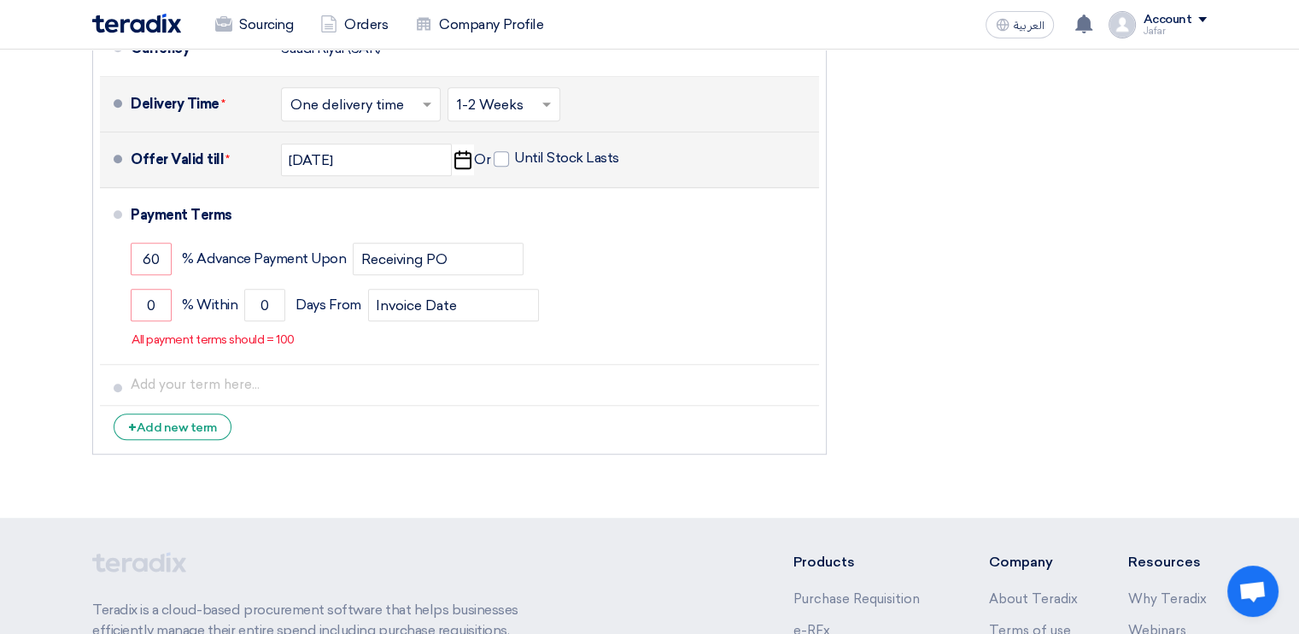
scroll to position [1035, 0]
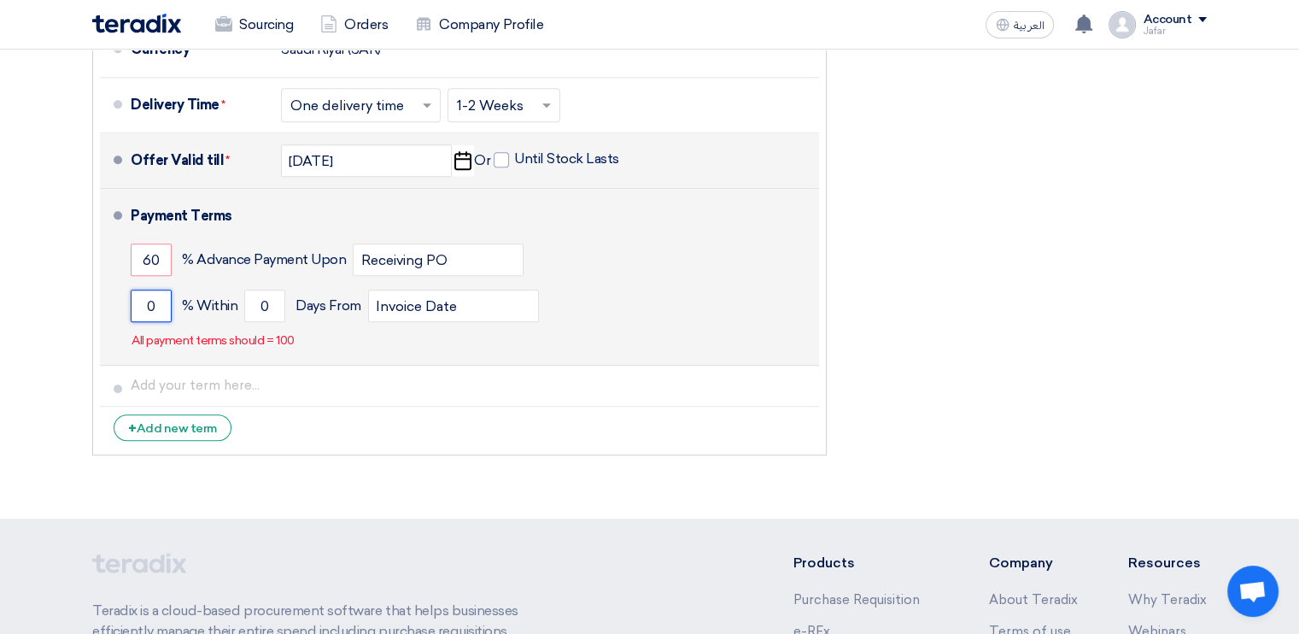
click at [164, 307] on input "0" at bounding box center [151, 306] width 41 height 32
type input "0"
type input "40"
click at [271, 308] on input "0" at bounding box center [264, 306] width 41 height 32
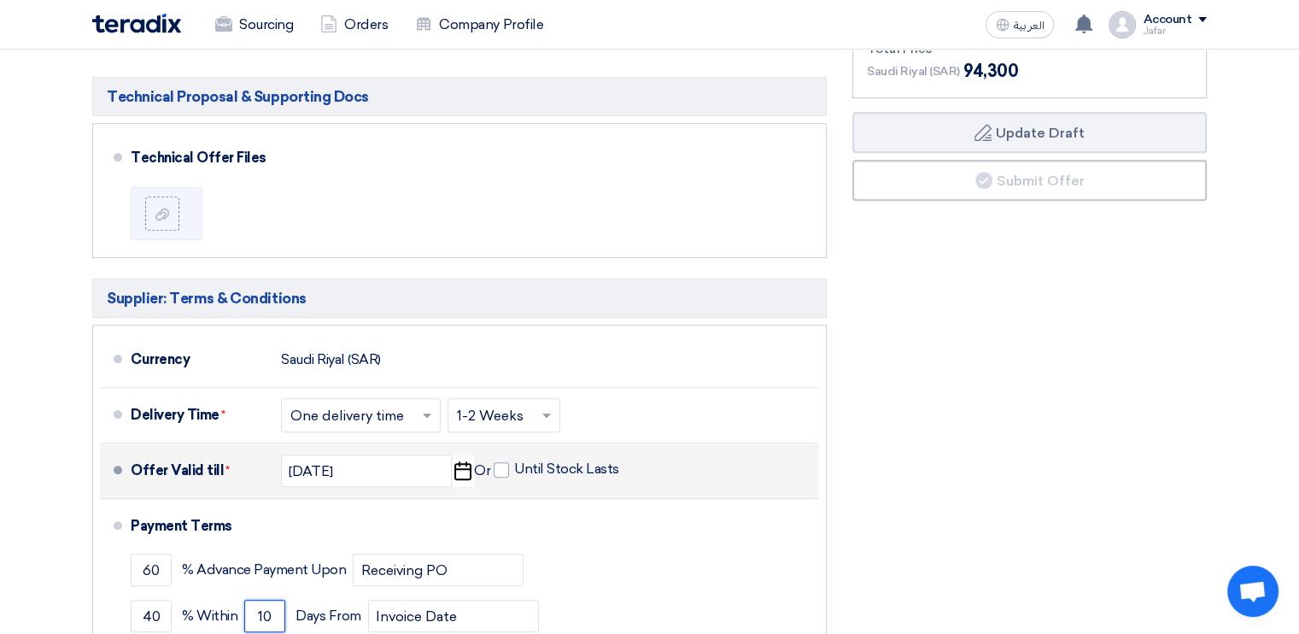
scroll to position [723, 0]
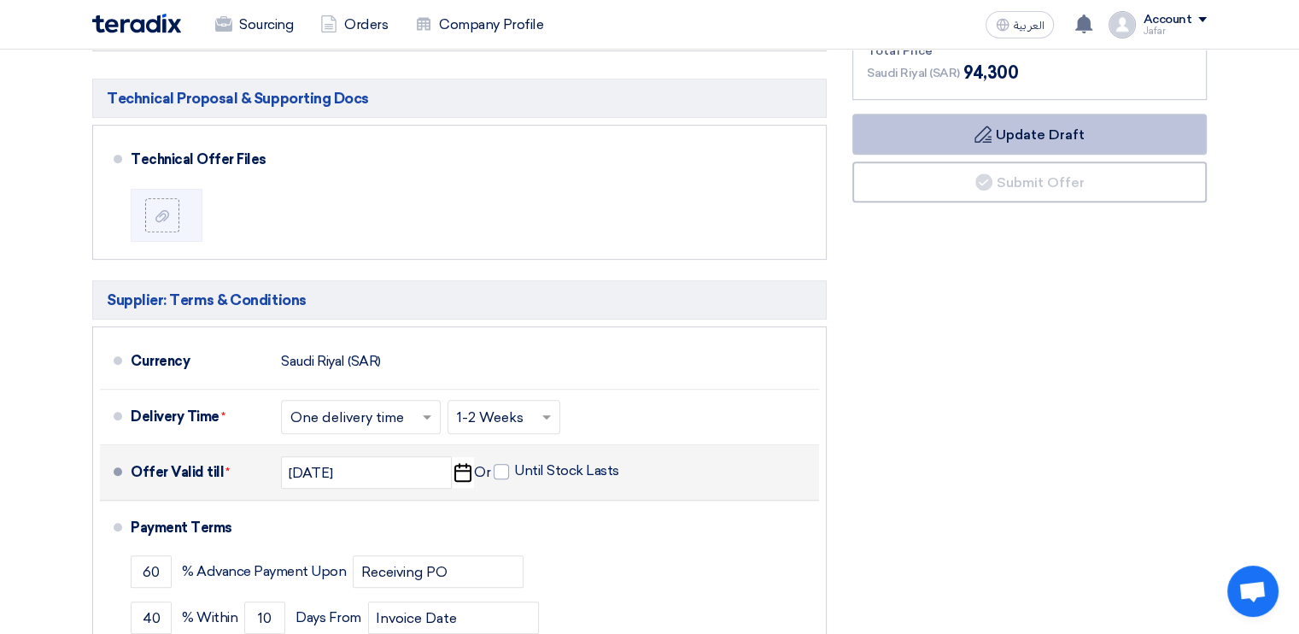
click at [1060, 141] on button "Draft Update Draft" at bounding box center [1030, 134] width 355 height 41
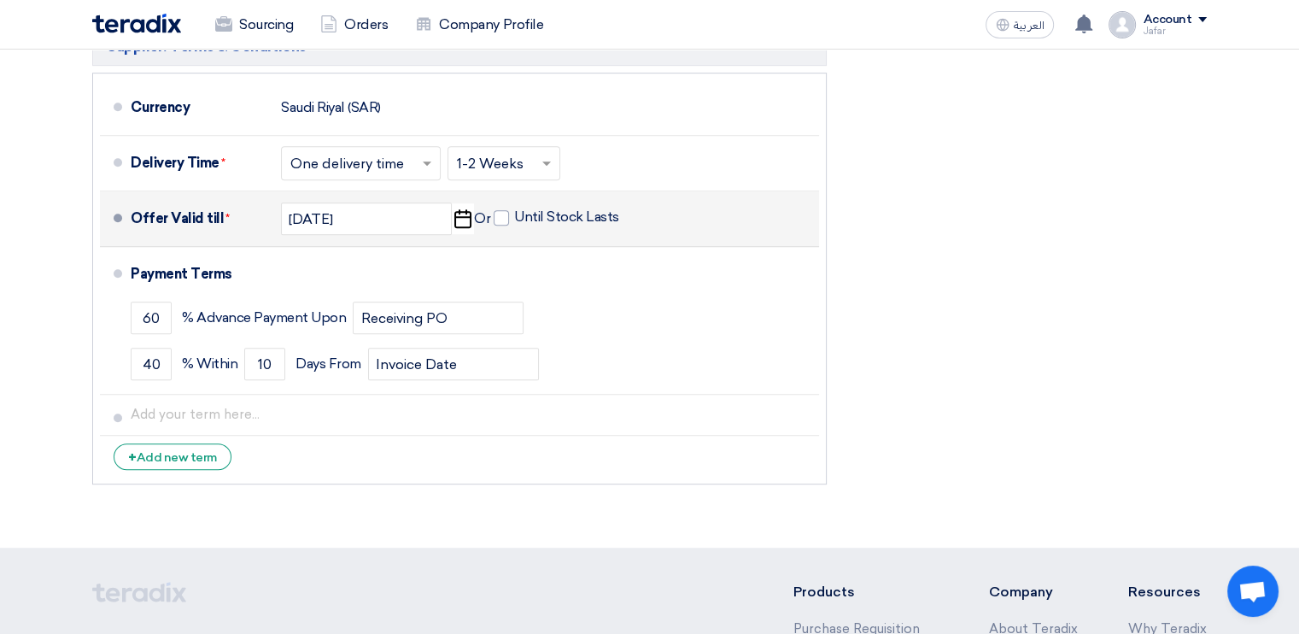
scroll to position [977, 0]
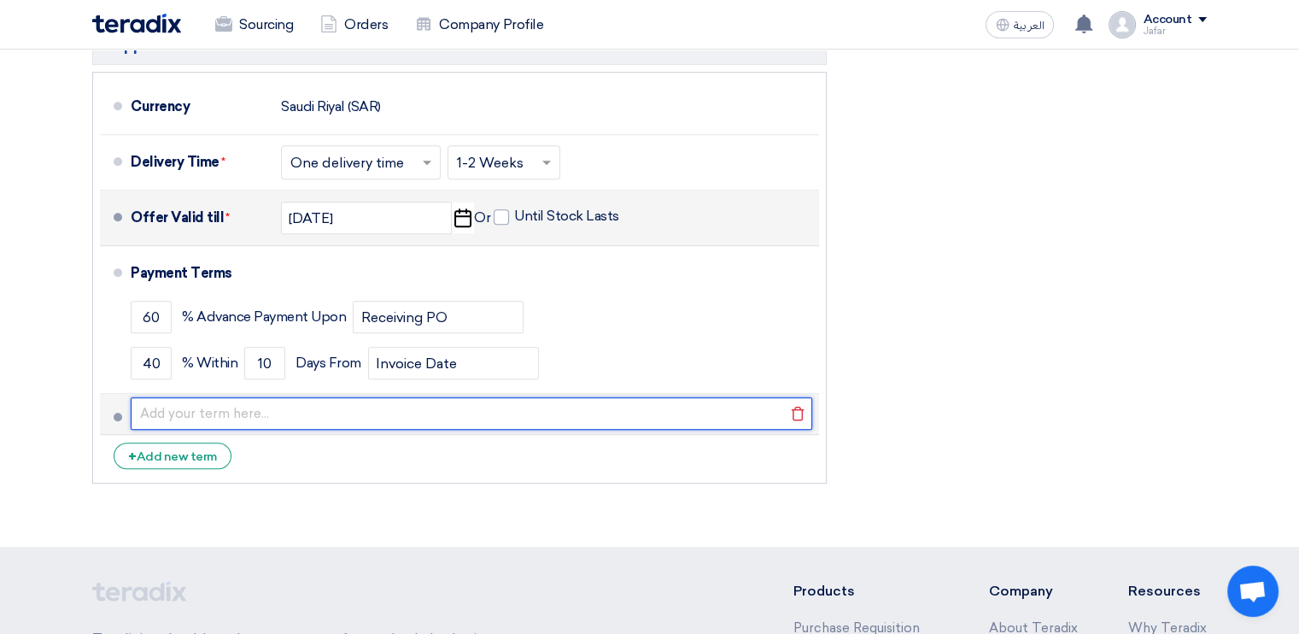
click at [213, 416] on input "text" at bounding box center [472, 413] width 682 height 32
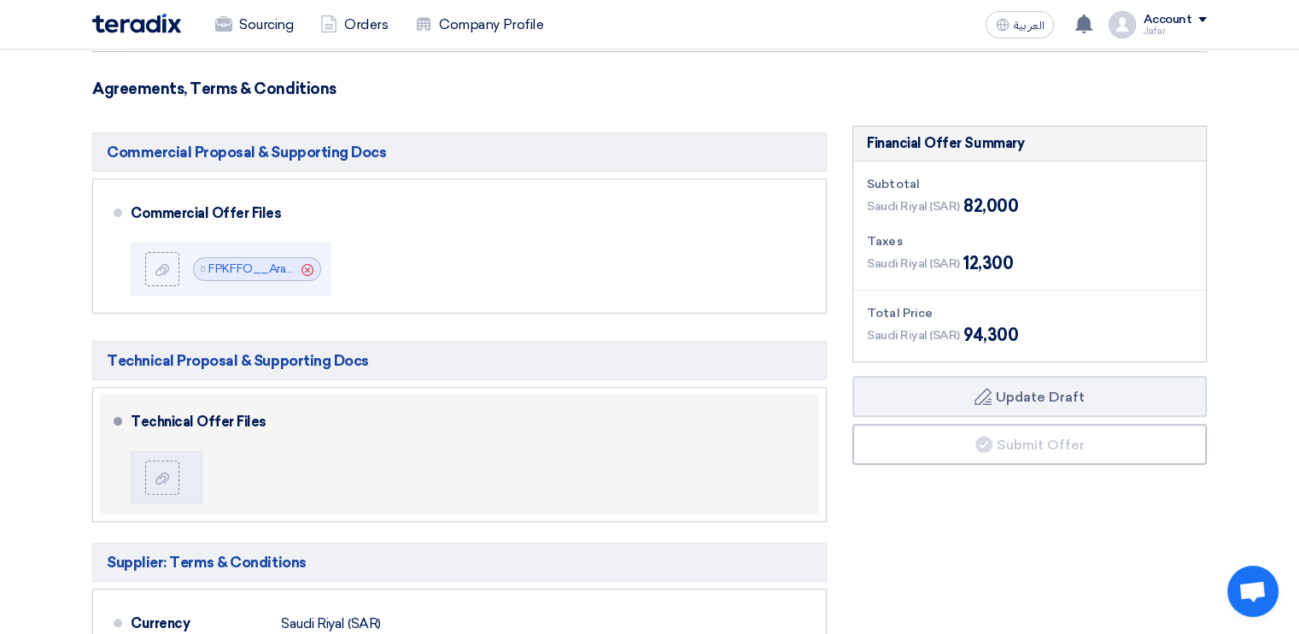
scroll to position [454, 0]
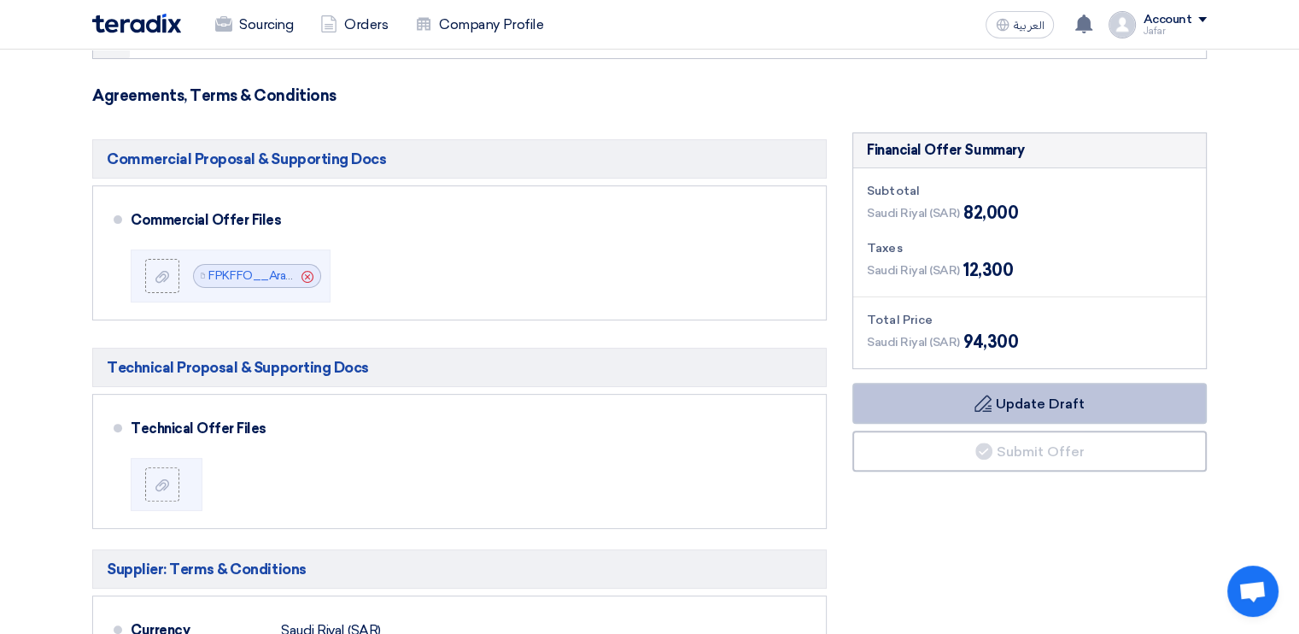
click at [936, 386] on button "Draft Update Draft" at bounding box center [1030, 403] width 355 height 41
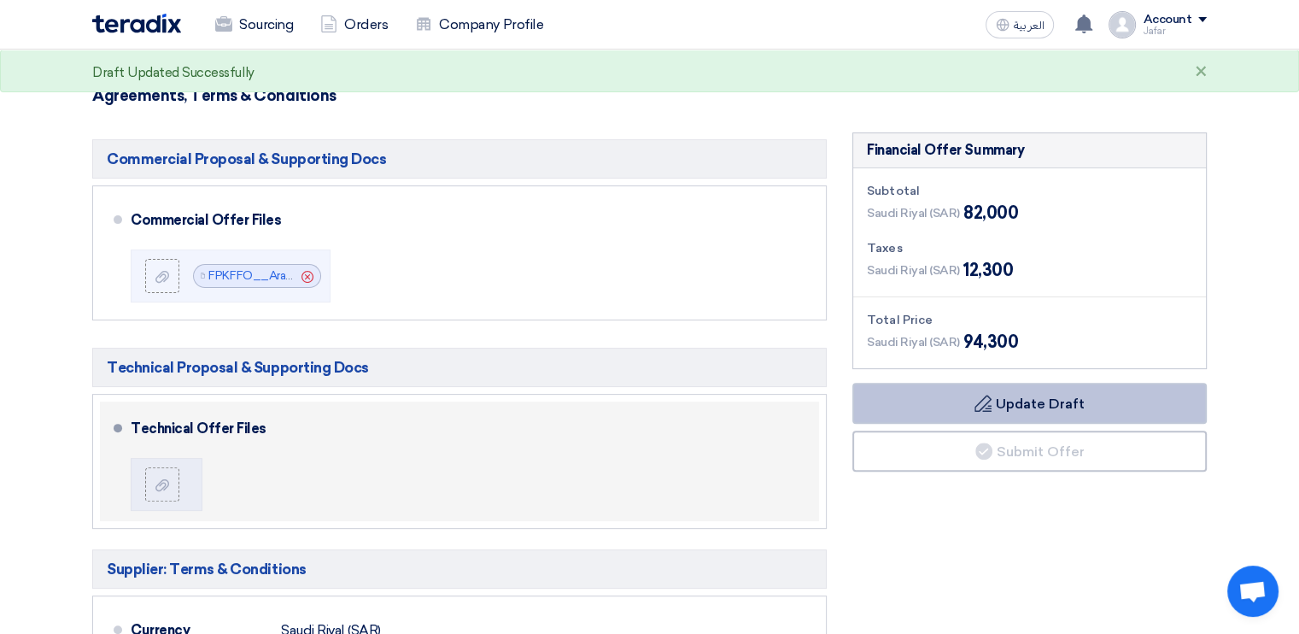
scroll to position [507, 0]
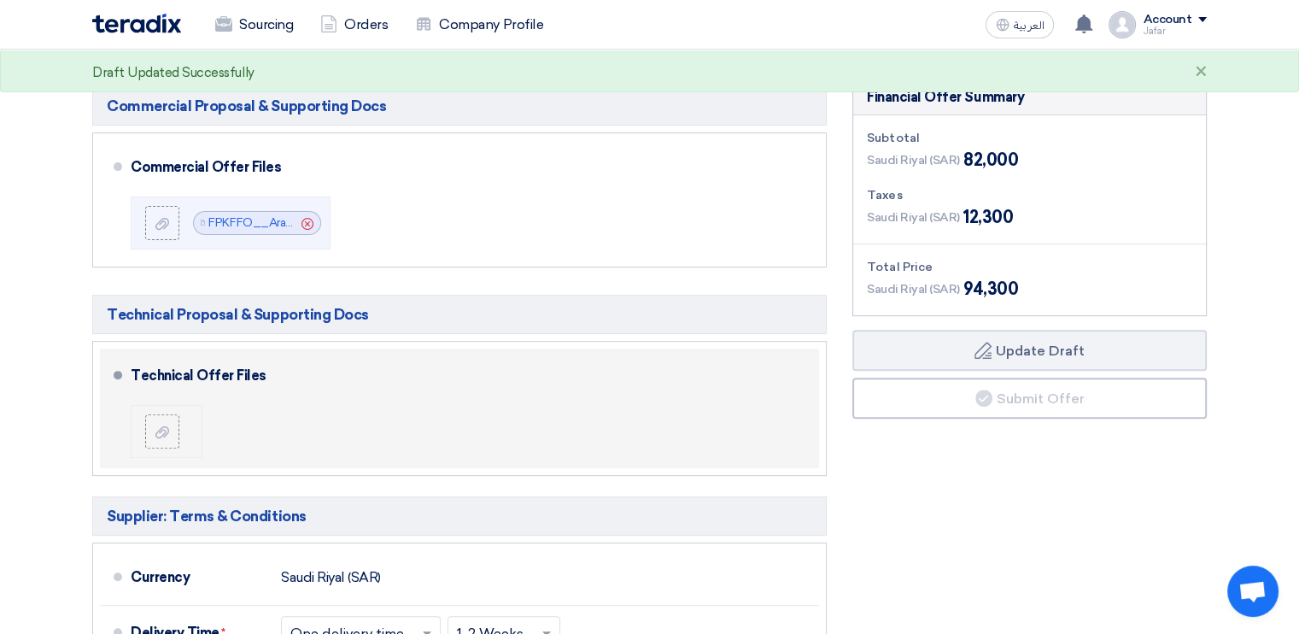
click at [179, 431] on div at bounding box center [169, 431] width 48 height 34
click at [167, 431] on icon at bounding box center [162, 432] width 14 height 14
click at [0, 0] on input "file" at bounding box center [0, 0] width 0 height 0
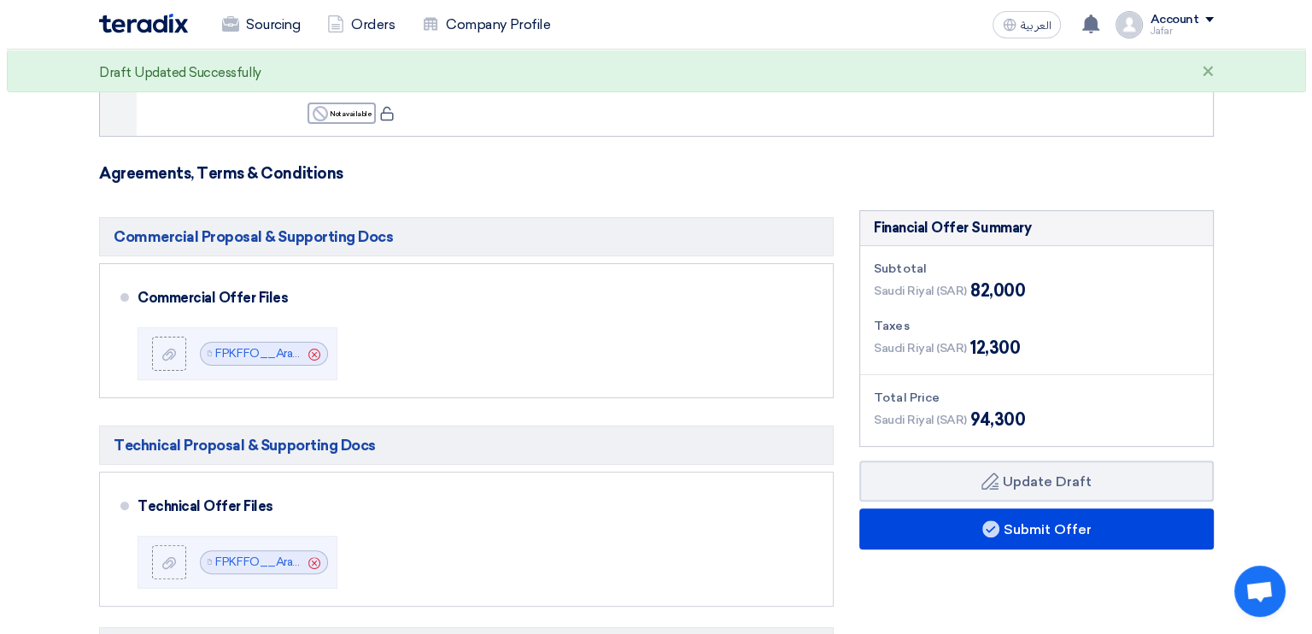
scroll to position [393, 0]
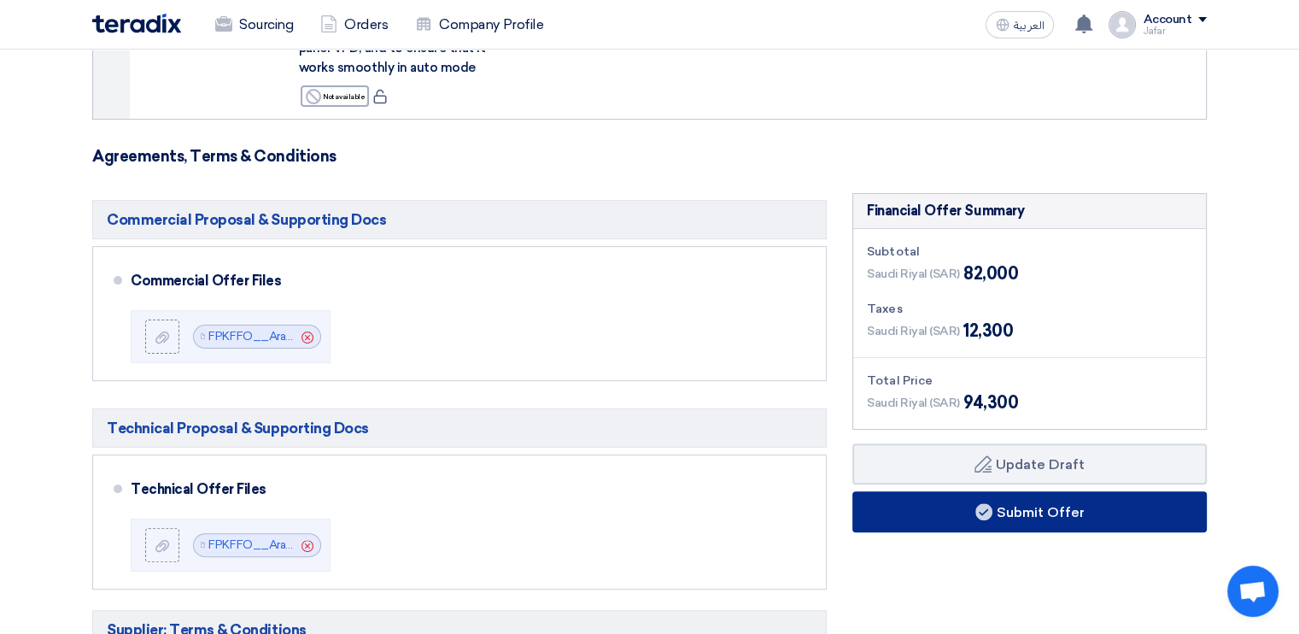
click at [1023, 507] on button "Submit Offer" at bounding box center [1030, 511] width 355 height 41
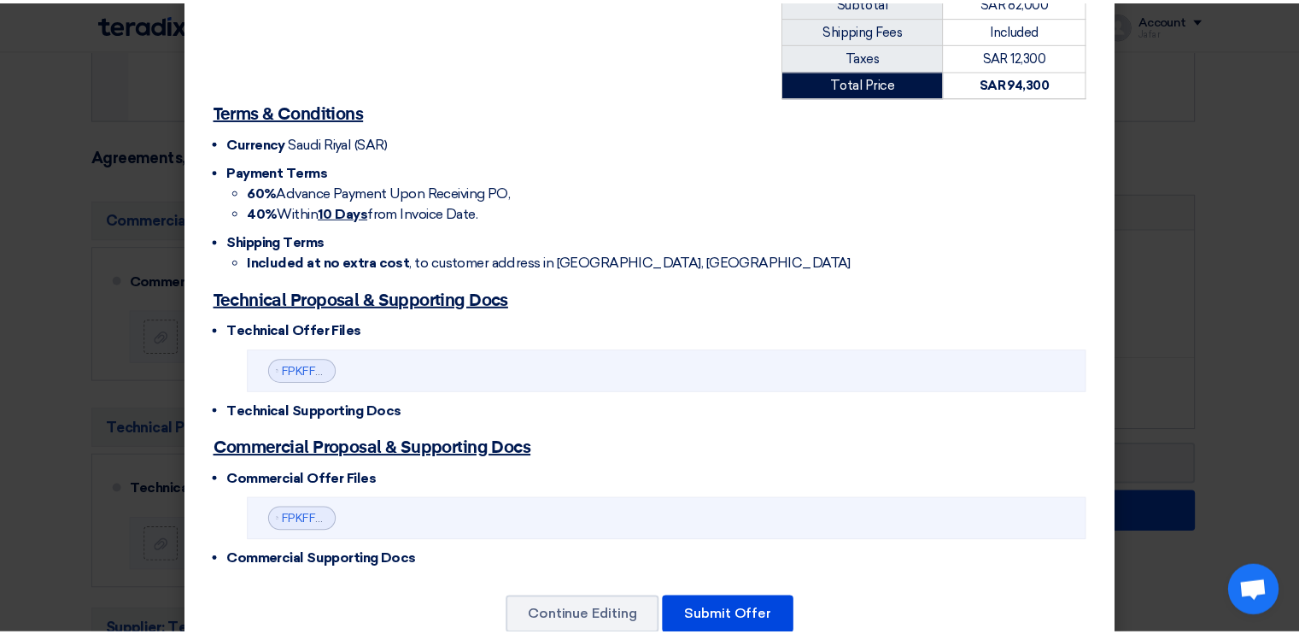
scroll to position [541, 0]
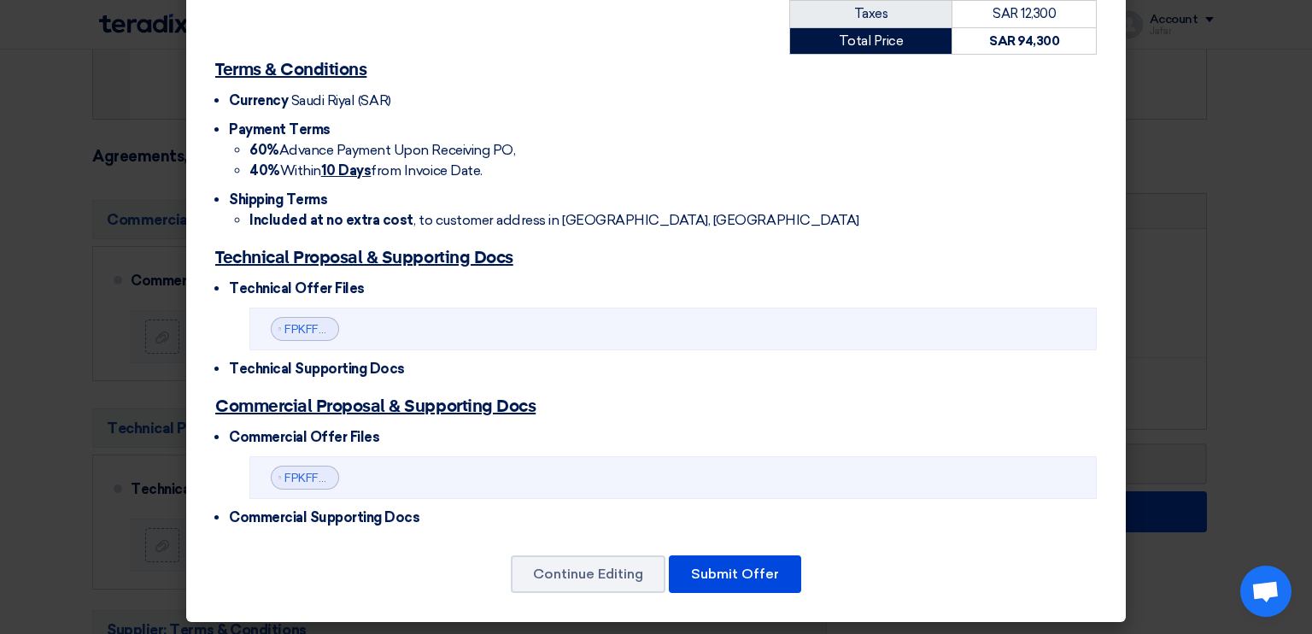
click at [1167, 314] on modal-container "Khayat for Fitout & Contracting Company [PERSON_NAME] - ALBAGHDADIAH ALGHARBIAH…" at bounding box center [656, 317] width 1312 height 634
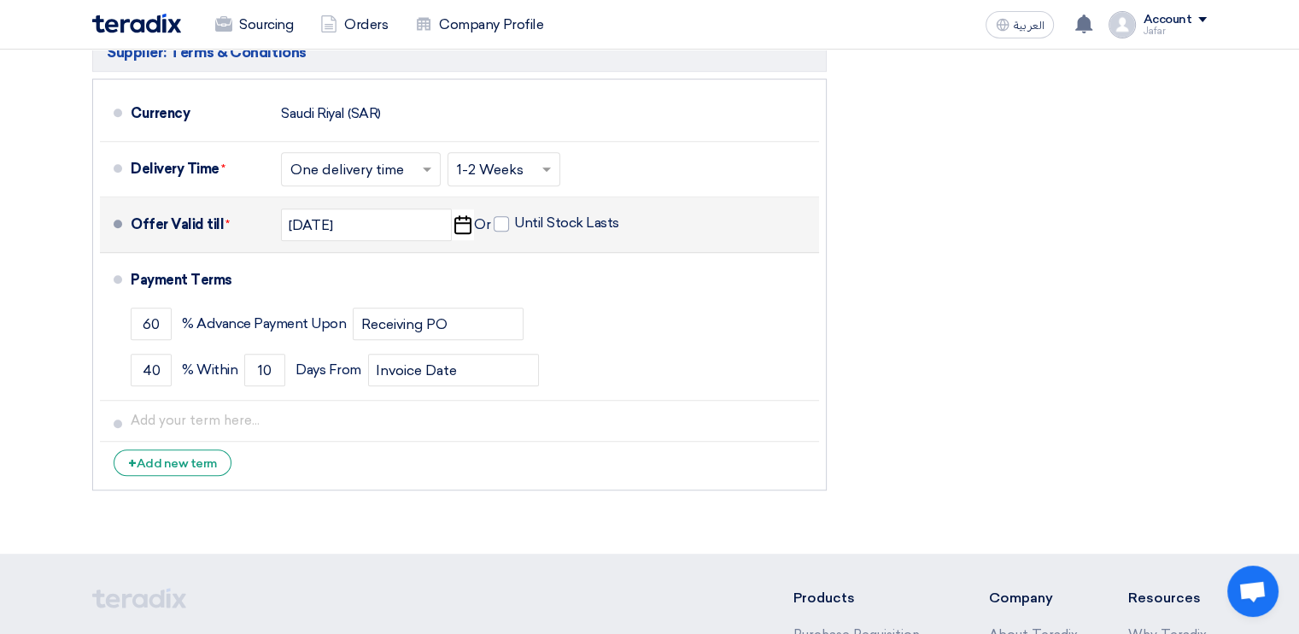
scroll to position [971, 0]
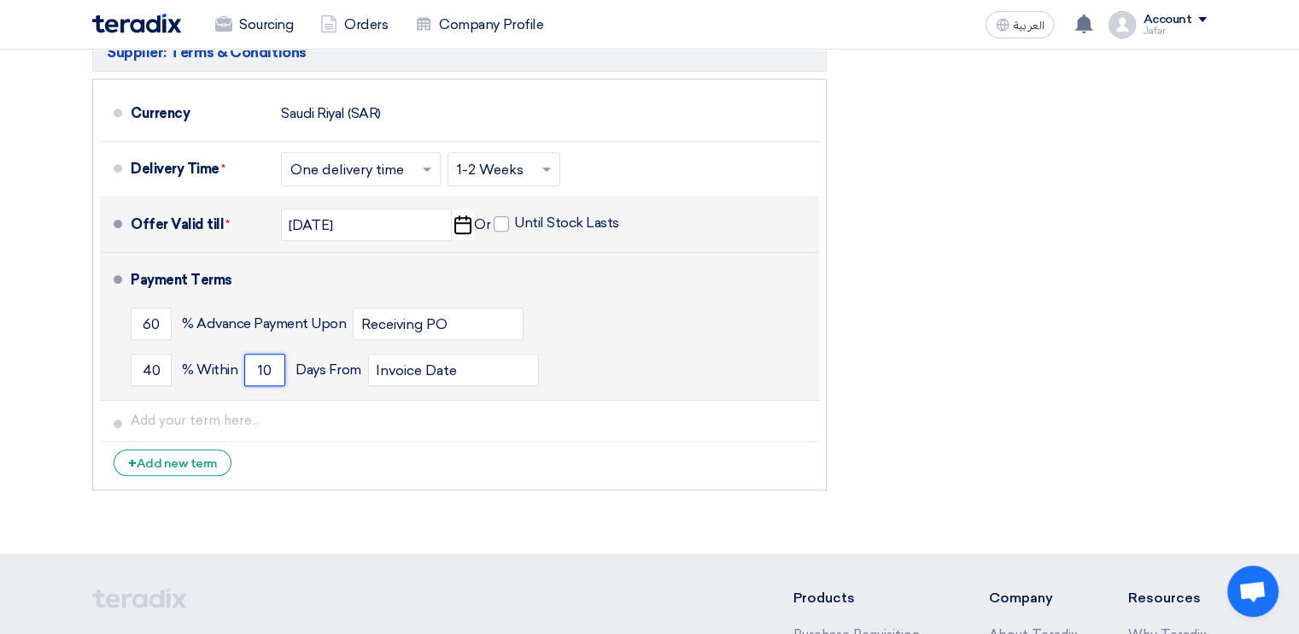
click at [273, 368] on input "10" at bounding box center [264, 370] width 41 height 32
type input "1"
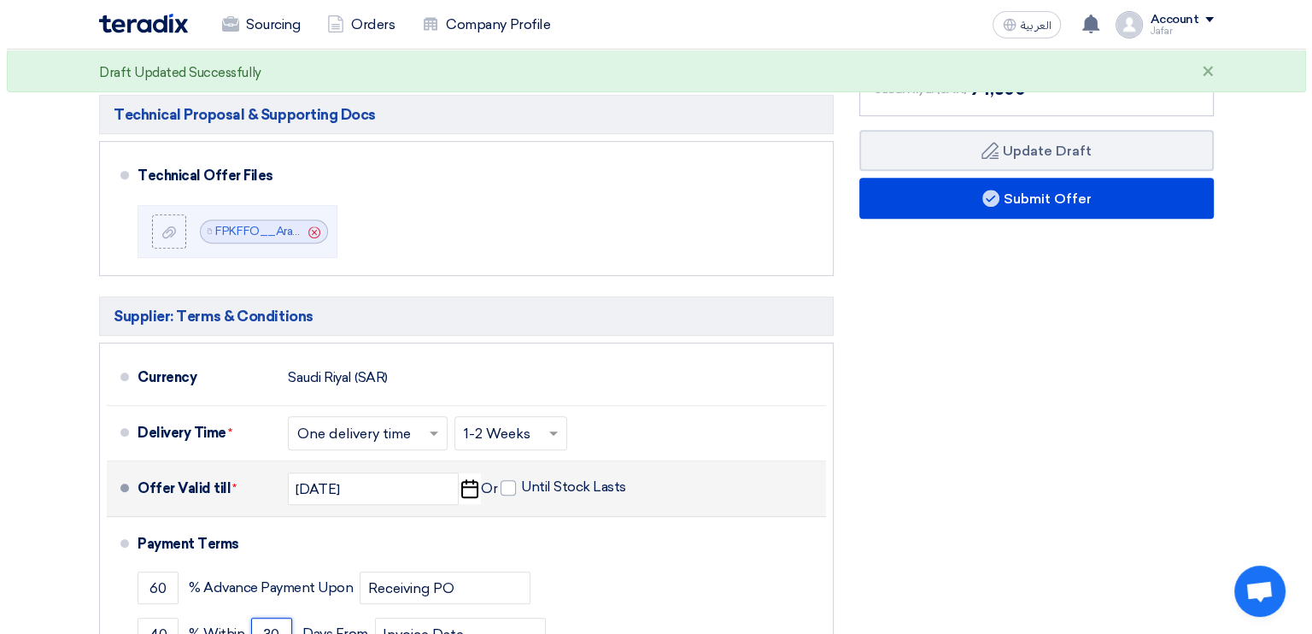
scroll to position [703, 0]
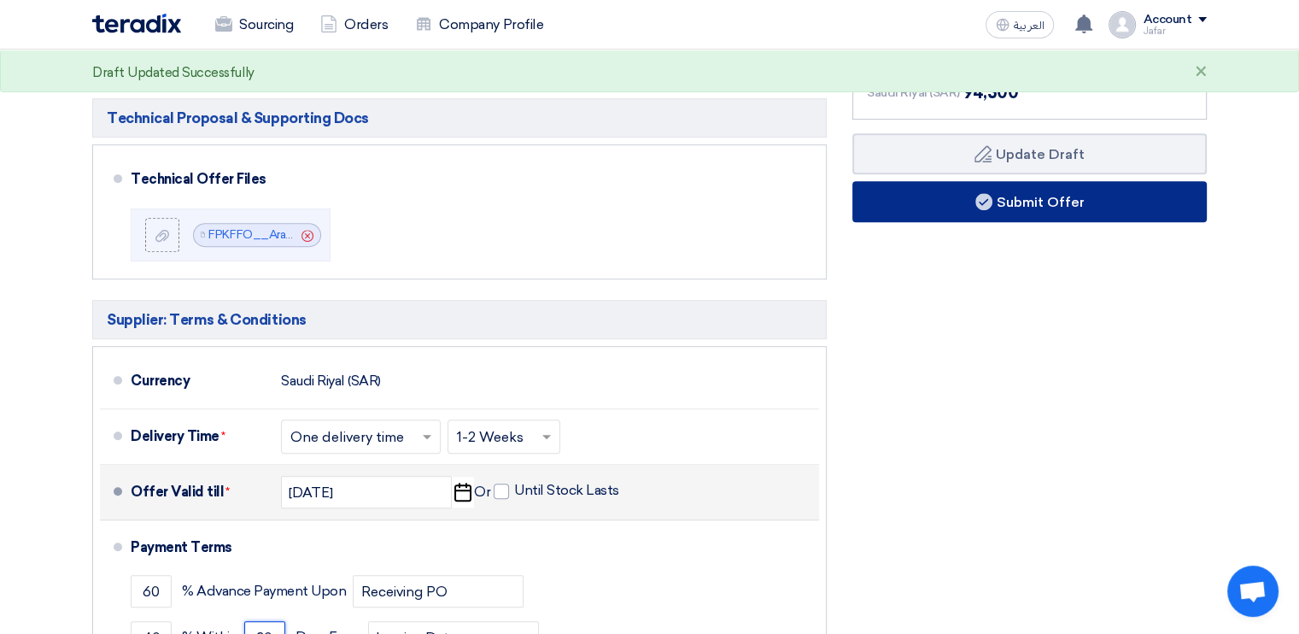
type input "30"
click at [1012, 208] on button "Submit Offer" at bounding box center [1030, 201] width 355 height 41
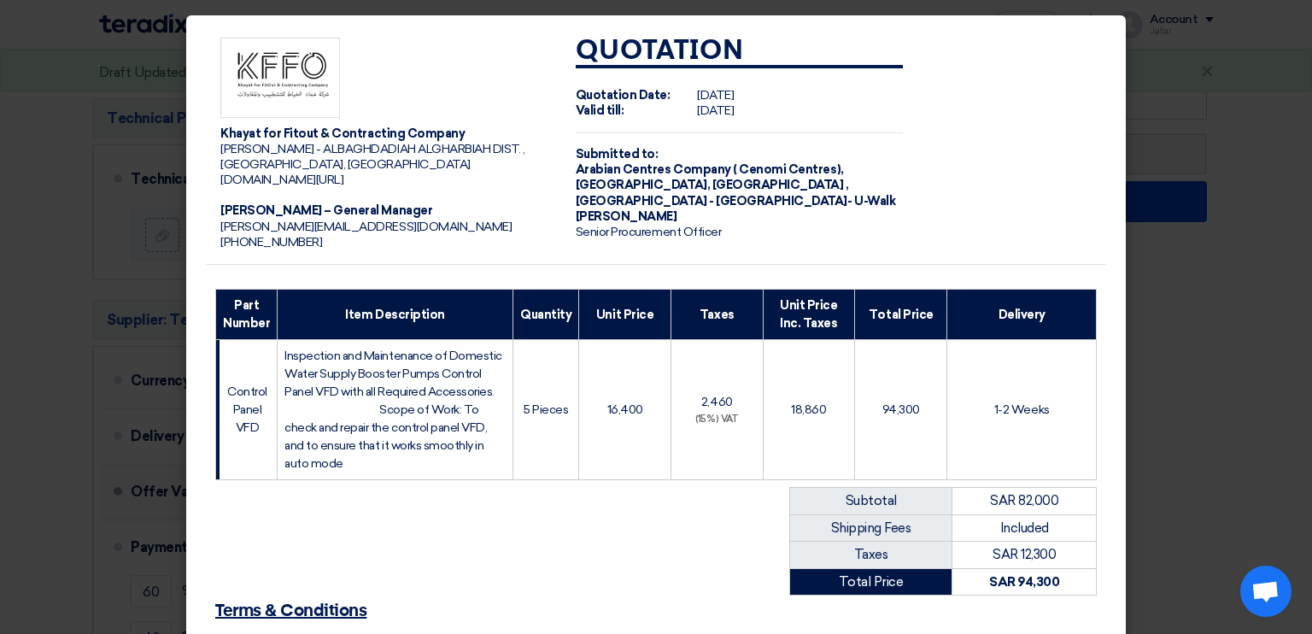
scroll to position [541, 0]
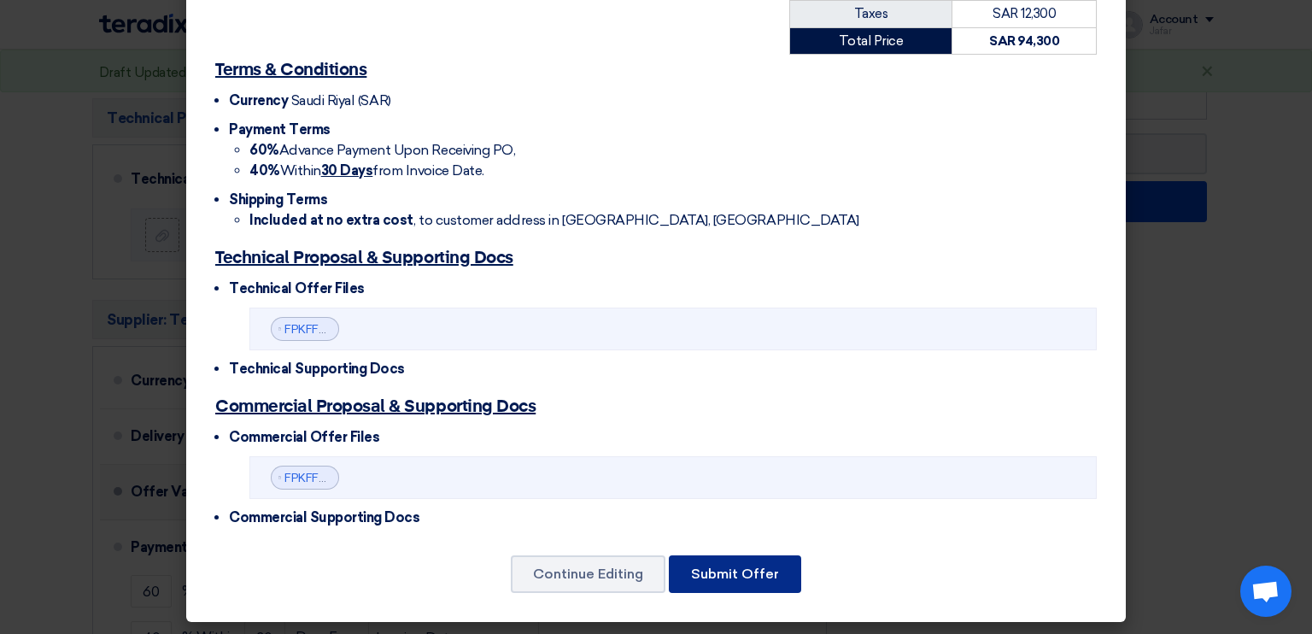
click at [721, 572] on button "Submit Offer" at bounding box center [735, 574] width 132 height 38
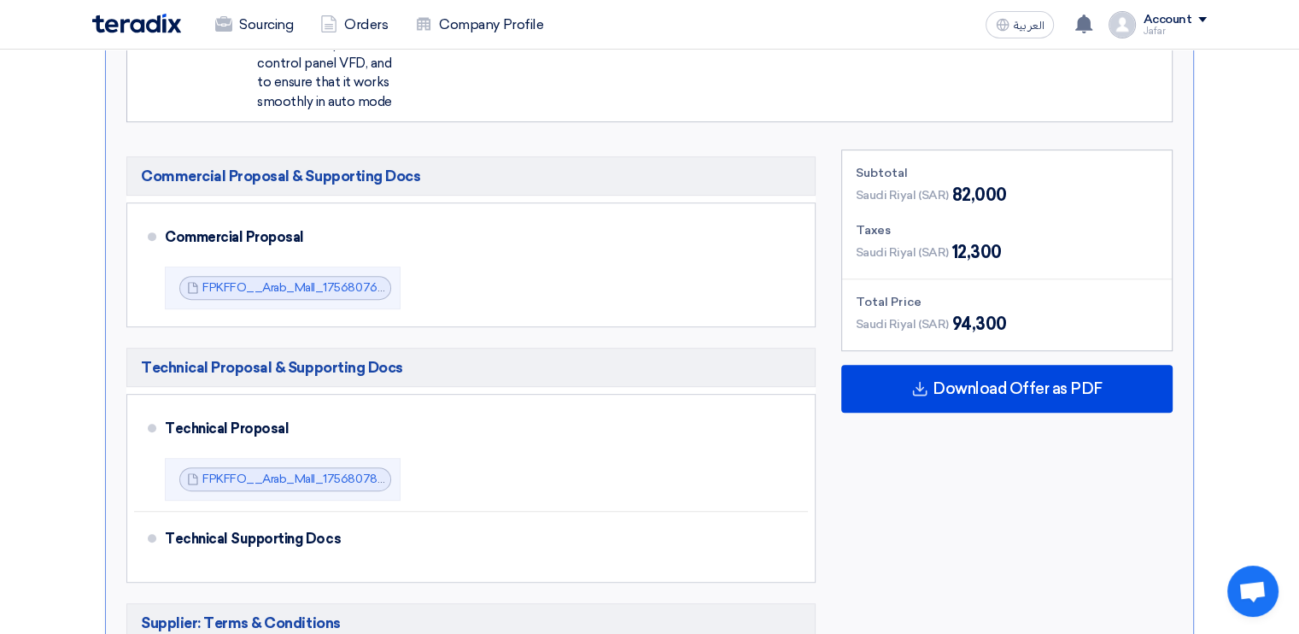
scroll to position [764, 0]
